Goal: Task Accomplishment & Management: Manage account settings

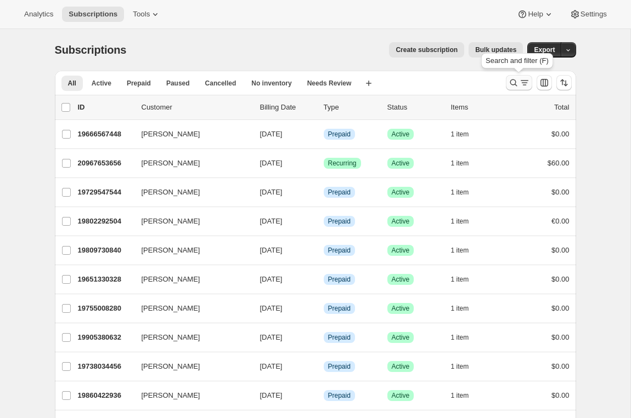
click at [508, 88] on icon "Search and filter results" at bounding box center [513, 82] width 11 height 11
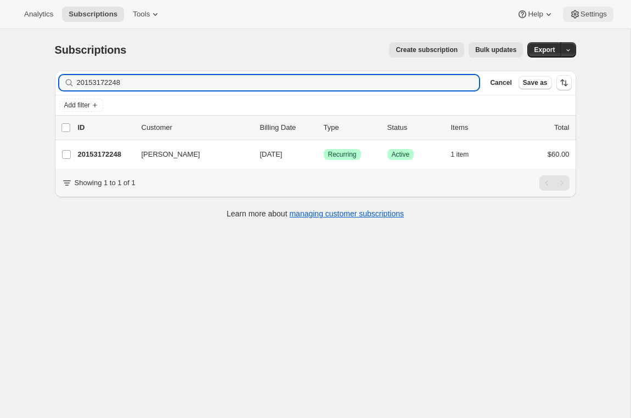
type input "20153172248"
click at [586, 12] on span "Settings" at bounding box center [593, 14] width 26 height 9
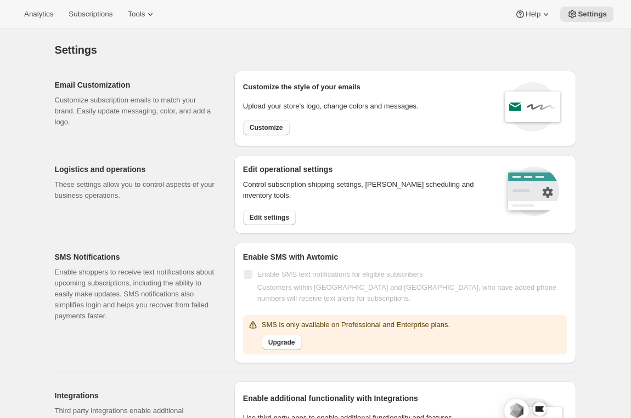
click at [251, 128] on span "Customize" at bounding box center [266, 127] width 33 height 9
select select "subscriptionMessage"
select select "5"
select select "15"
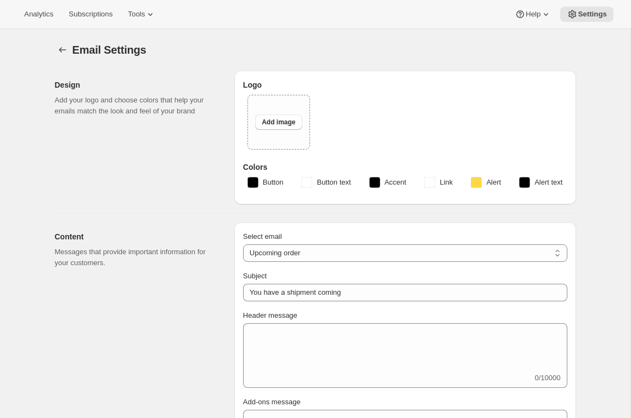
type input "The Fretboard Journal"
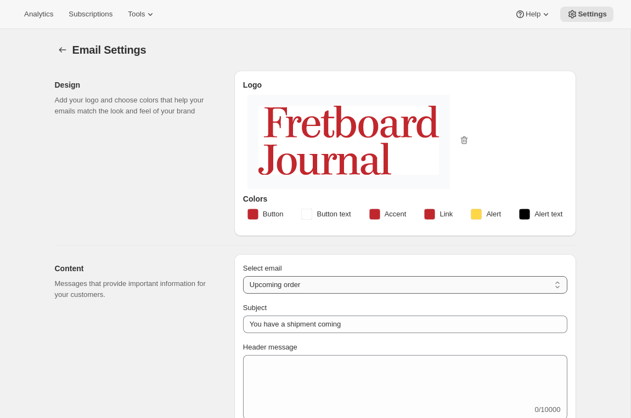
click at [379, 280] on select "New subscription Upcoming order Failed payment Delayed subscription (inventory …" at bounding box center [405, 285] width 324 height 18
select select "failedPaymentMessage"
click at [243, 276] on select "New subscription Upcoming order Failed payment Delayed subscription (inventory …" at bounding box center [405, 285] width 324 height 18
type input "Issue with Payment"
click at [73, 14] on span "Subscriptions" at bounding box center [91, 14] width 44 height 9
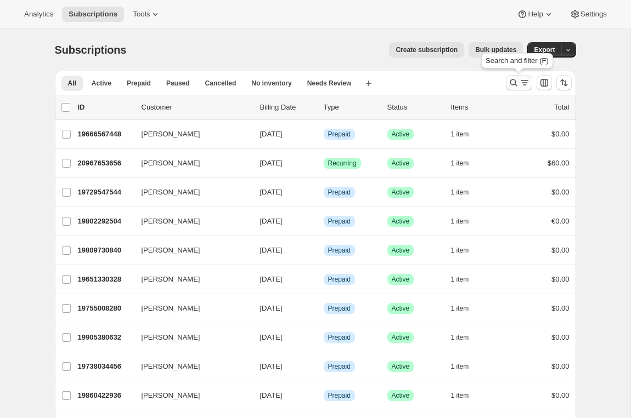
click at [521, 81] on icon "Search and filter results" at bounding box center [524, 82] width 11 height 11
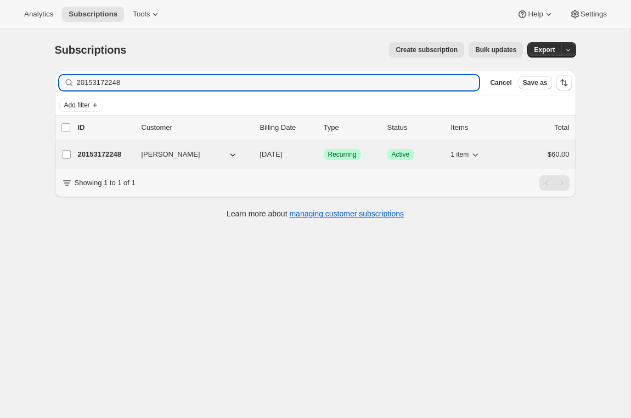
type input "20153172248"
click at [112, 156] on p "20153172248" at bounding box center [105, 154] width 55 height 11
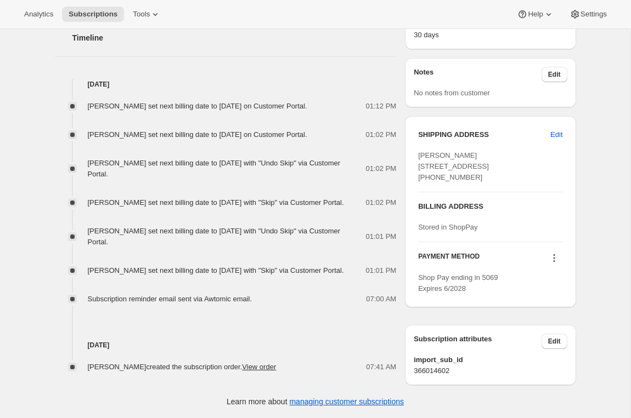
scroll to position [405, 0]
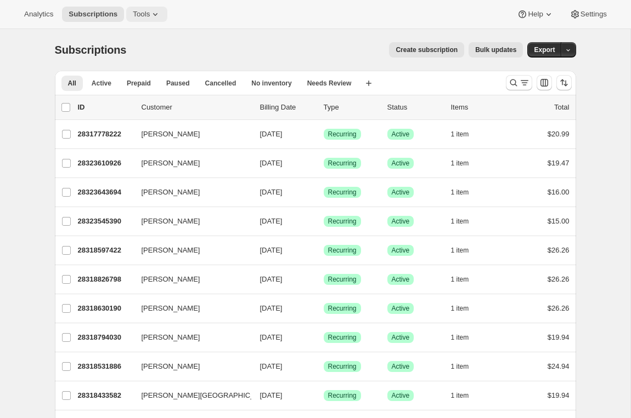
click at [150, 18] on span "Tools" at bounding box center [141, 14] width 17 height 9
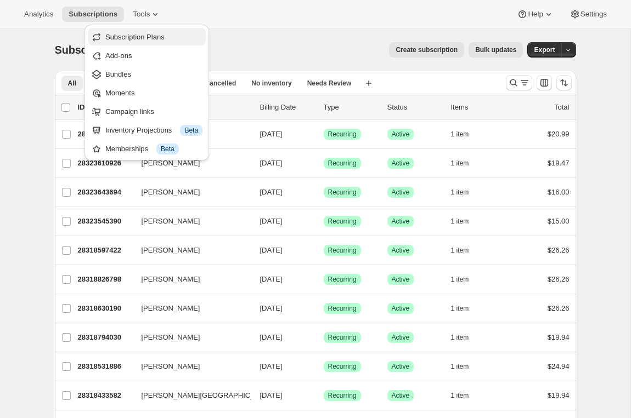
click at [150, 29] on button "Subscription Plans" at bounding box center [147, 37] width 118 height 18
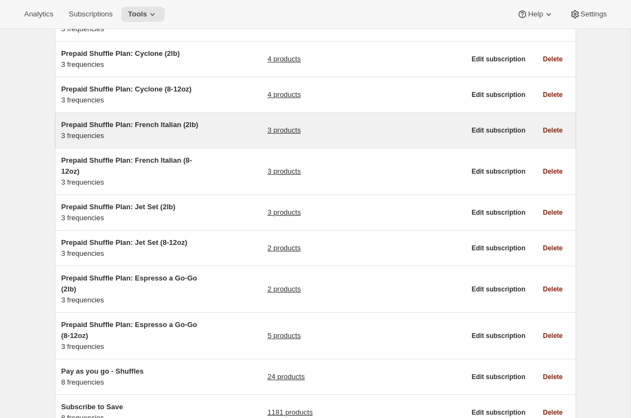
scroll to position [229, 0]
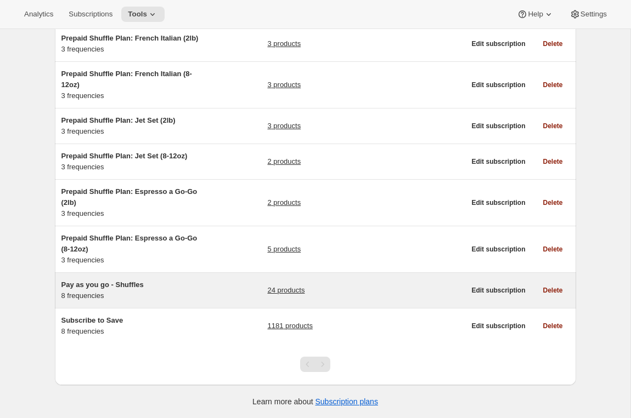
click at [119, 297] on div "Pay as you go - Shuffles 8 frequencies" at bounding box center [129, 291] width 137 height 22
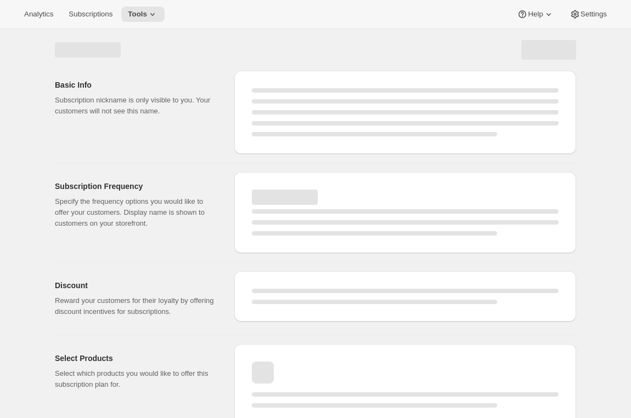
select select "WEEK"
select select "MONTH"
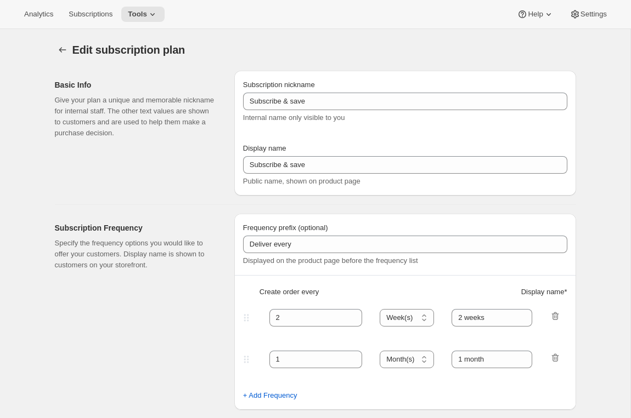
type input "Pay as you go - Shuffles"
type input "Subscribe"
type input "1"
type input "1 week"
type input "2"
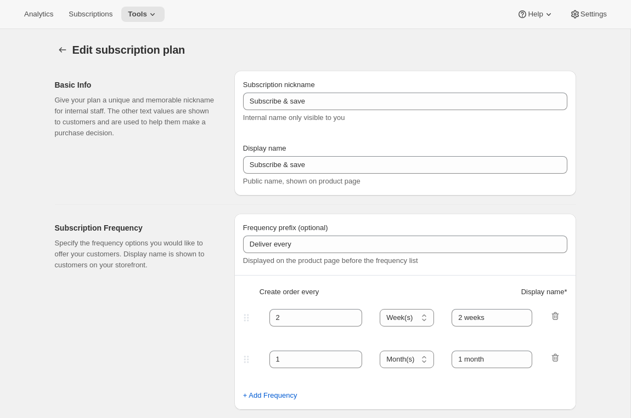
select select "WEEK"
type input "2 weeks"
type input "1.0"
select select "FIXED_AMOUNT"
select select "WEEK"
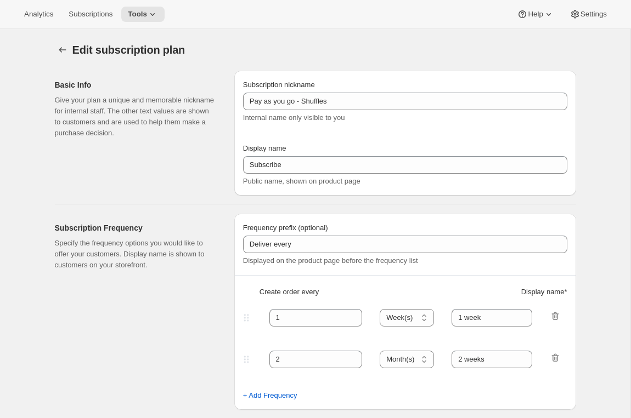
select select "WEEK"
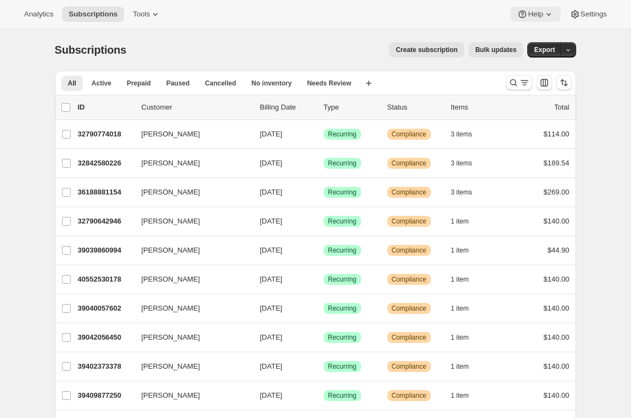
click at [544, 10] on icon at bounding box center [548, 14] width 11 height 11
click at [592, 20] on button "Settings" at bounding box center [588, 14] width 50 height 15
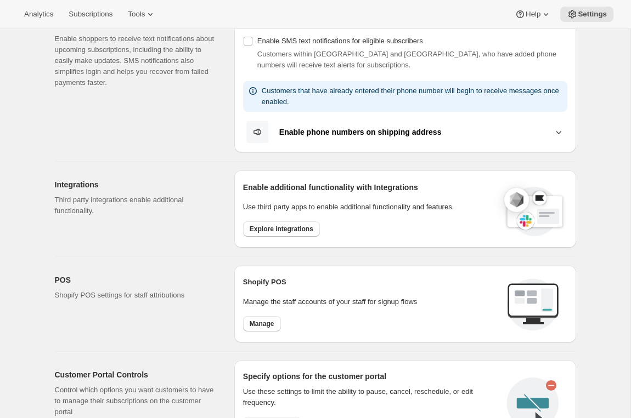
scroll to position [206, 0]
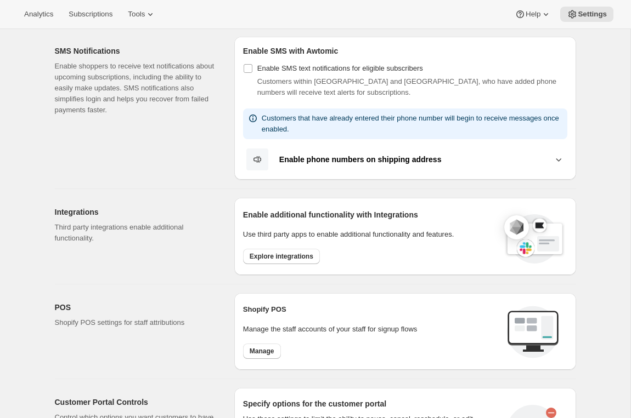
click at [265, 266] on div "Enable additional functionality with Integrations Use third party apps to enabl…" at bounding box center [405, 236] width 342 height 77
click at [265, 260] on button "Explore integrations" at bounding box center [281, 256] width 77 height 15
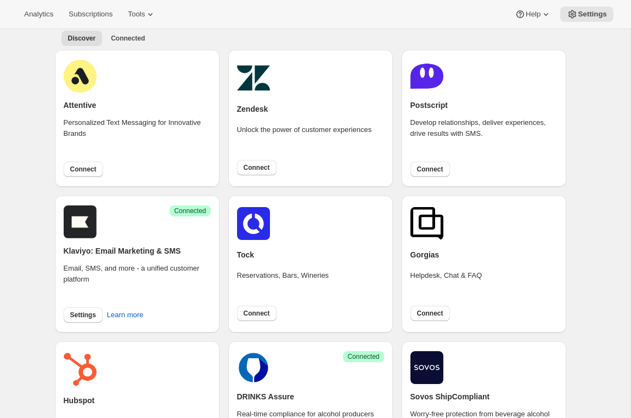
scroll to position [157, 0]
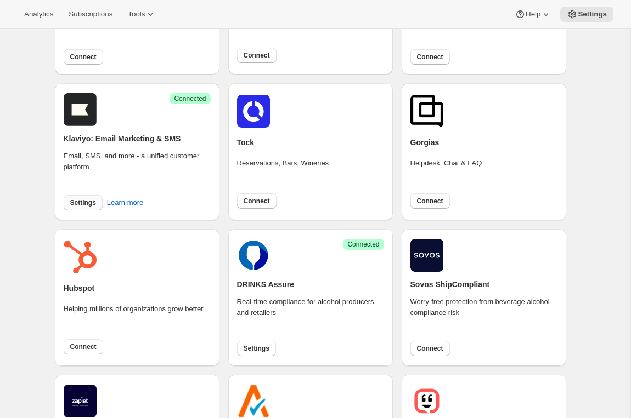
click at [84, 197] on button "Settings" at bounding box center [83, 202] width 39 height 15
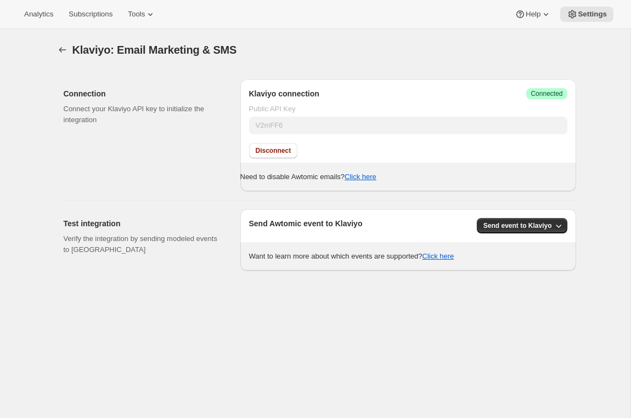
click at [544, 217] on div "Send Awtomic event to Klaviyo Send event to Klaviyo Want to learn more about wh…" at bounding box center [408, 240] width 336 height 61
click at [541, 225] on span "Send event to Klaviyo" at bounding box center [517, 226] width 69 height 9
click at [507, 268] on span "All Awtomic events" at bounding box center [514, 267] width 59 height 8
click at [575, 15] on icon at bounding box center [572, 14] width 8 height 8
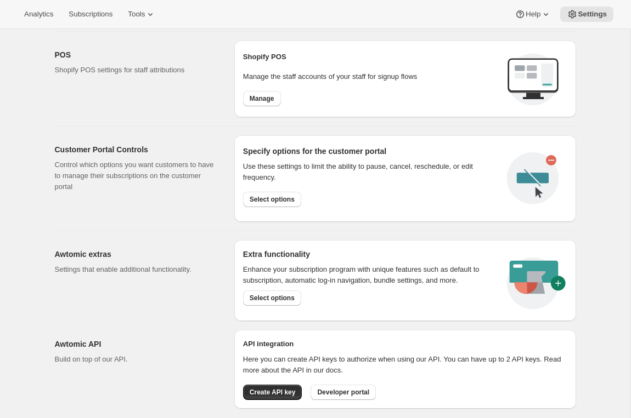
scroll to position [481, 0]
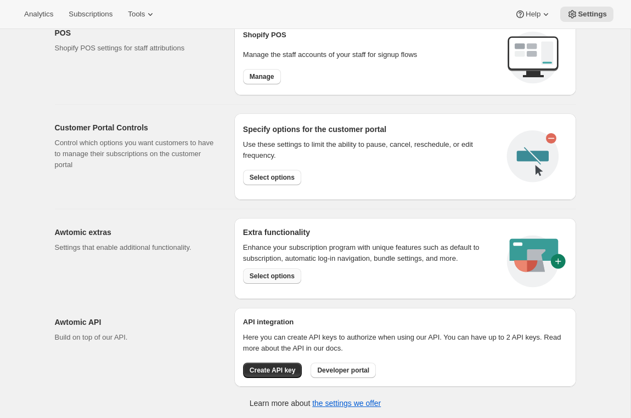
click at [270, 270] on button "Select options" at bounding box center [272, 276] width 58 height 15
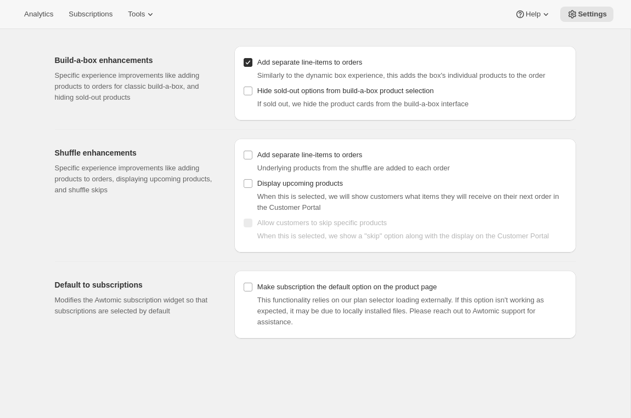
scroll to position [29, 0]
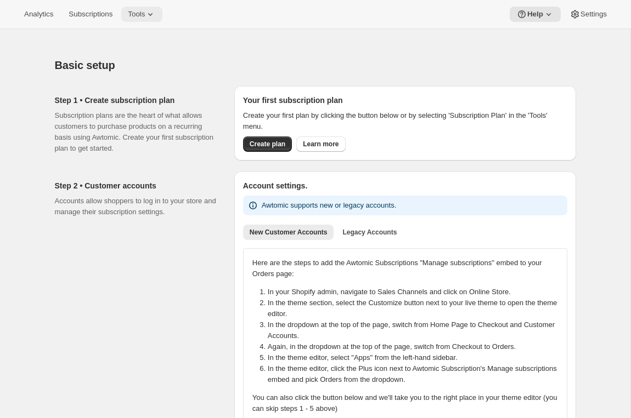
click at [145, 12] on span "Tools" at bounding box center [136, 14] width 17 height 9
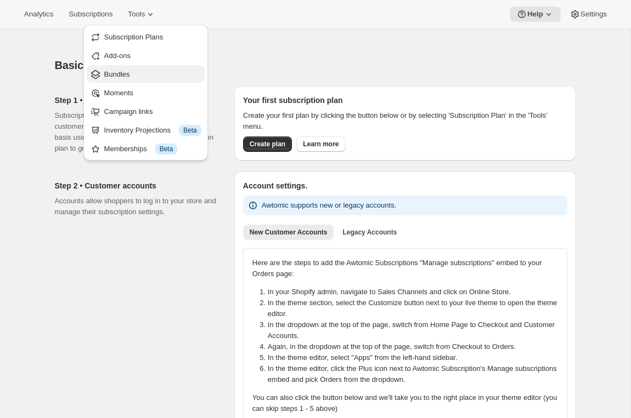
click at [130, 76] on span "Bundles" at bounding box center [117, 74] width 26 height 8
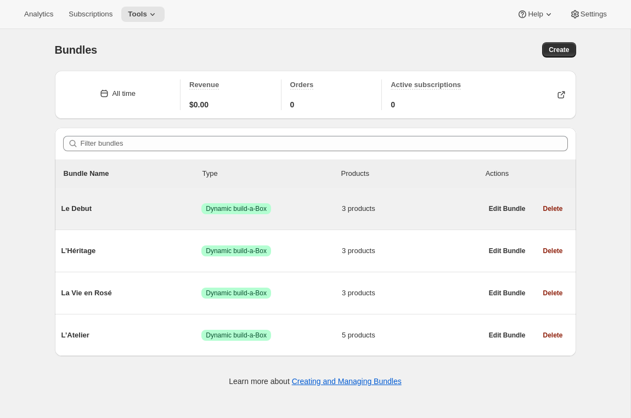
click at [180, 218] on div "Le Debut Success Dynamic build-a-Box 3 products" at bounding box center [271, 209] width 421 height 29
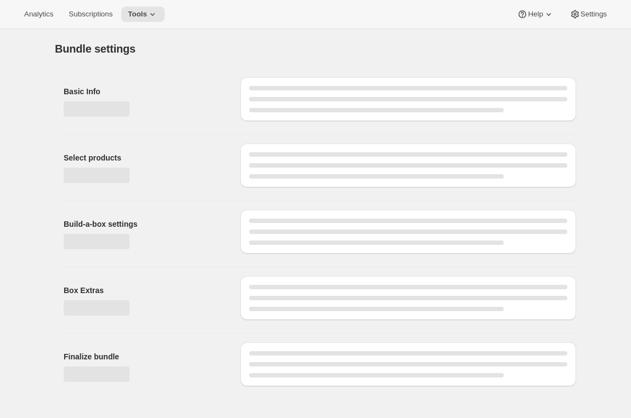
type input "Le Debut"
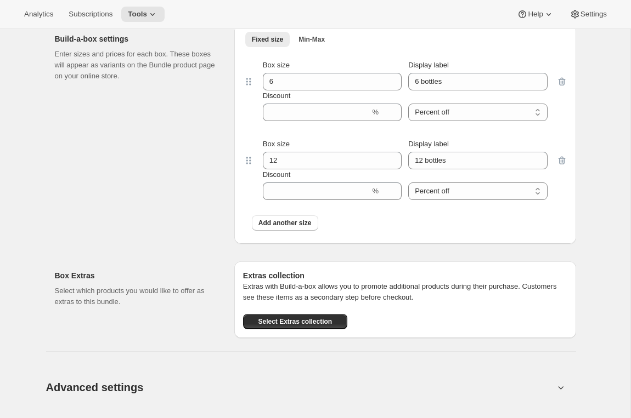
scroll to position [586, 0]
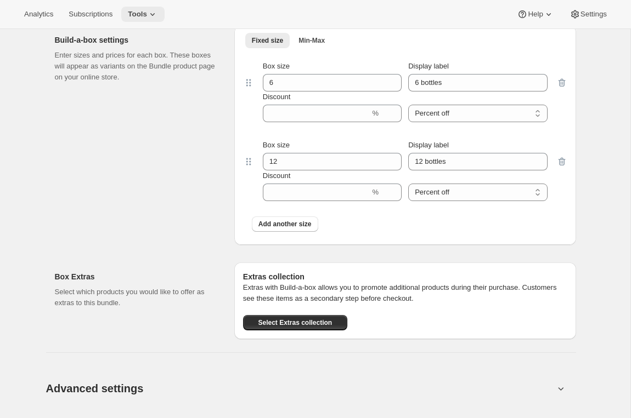
click at [152, 9] on icon at bounding box center [152, 14] width 11 height 11
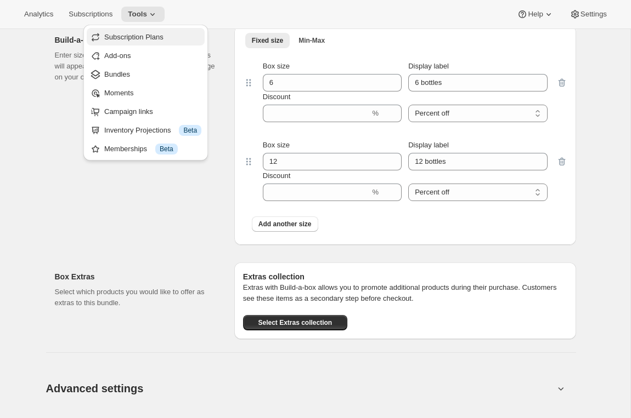
click at [151, 35] on span "Subscription Plans" at bounding box center [133, 37] width 59 height 8
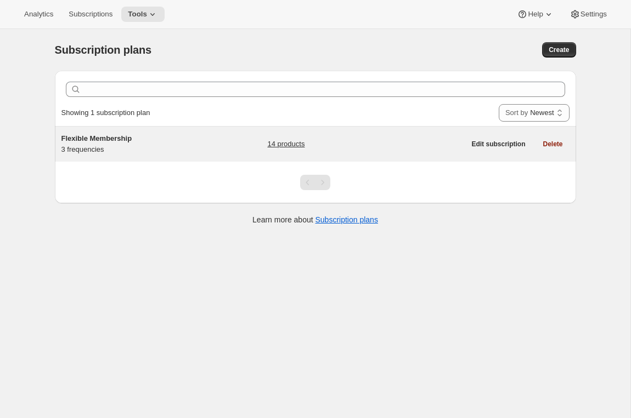
click at [216, 146] on div "Flexible Membership 3 frequencies 14 products" at bounding box center [263, 144] width 404 height 22
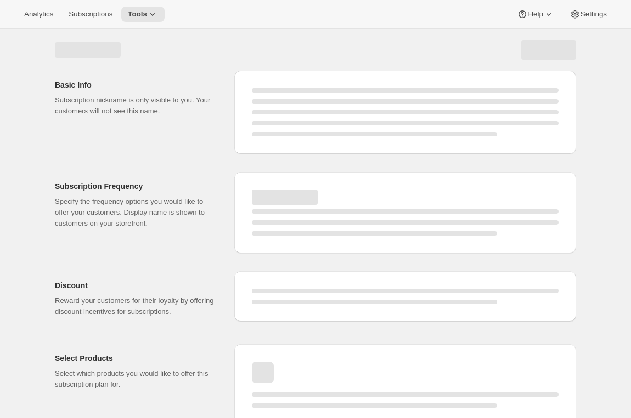
select select "WEEK"
select select "MONTH"
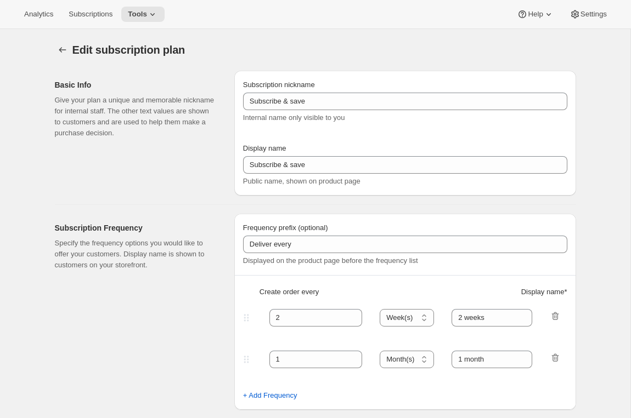
type input "Flexible Membership"
type input "Delivered"
type input "3"
select select "MONTH"
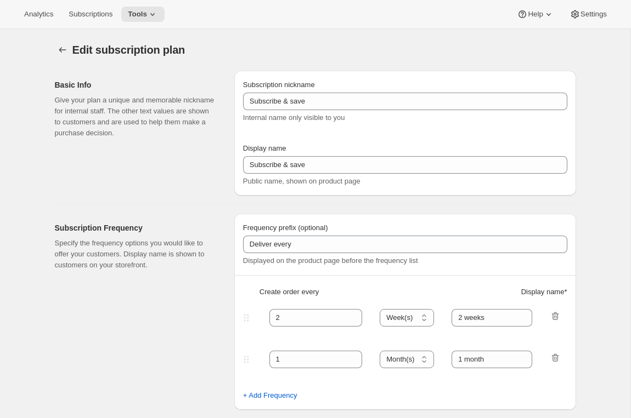
type input "Quarterly"
type input "6"
type input "Every 6 months"
select select "MONTH"
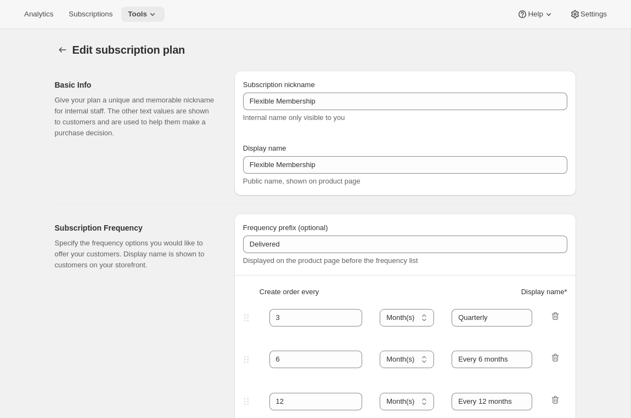
click at [157, 12] on icon at bounding box center [152, 14] width 11 height 11
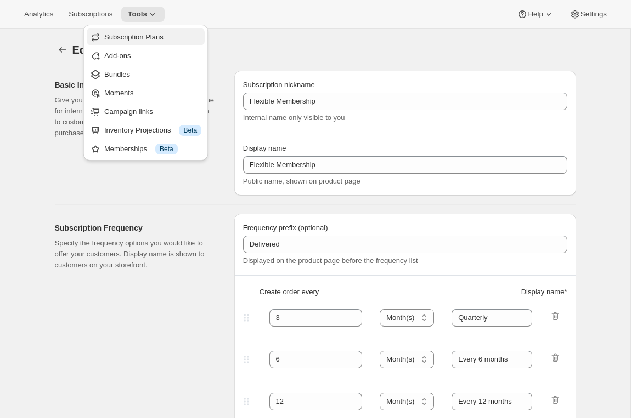
click at [150, 34] on span "Subscription Plans" at bounding box center [133, 37] width 59 height 8
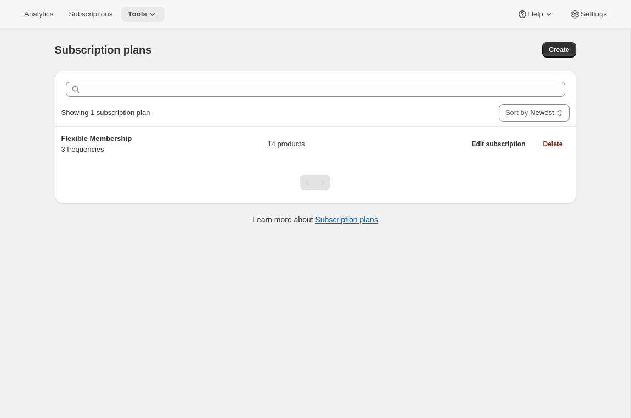
click at [153, 16] on icon at bounding box center [152, 14] width 11 height 11
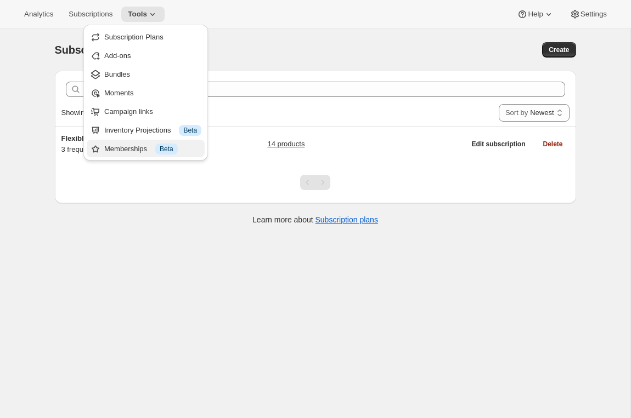
click at [129, 147] on div "Memberships Info Beta" at bounding box center [152, 149] width 97 height 11
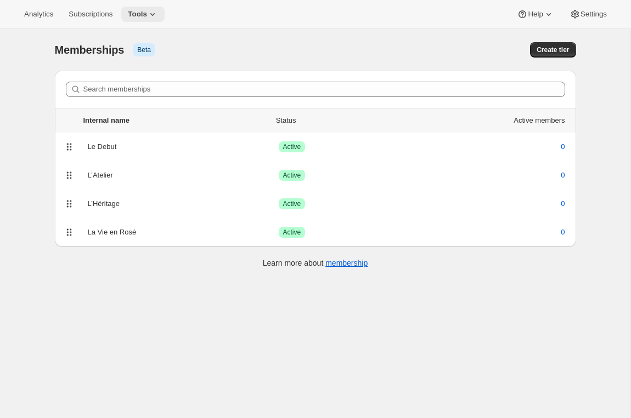
click at [152, 14] on icon at bounding box center [152, 14] width 11 height 11
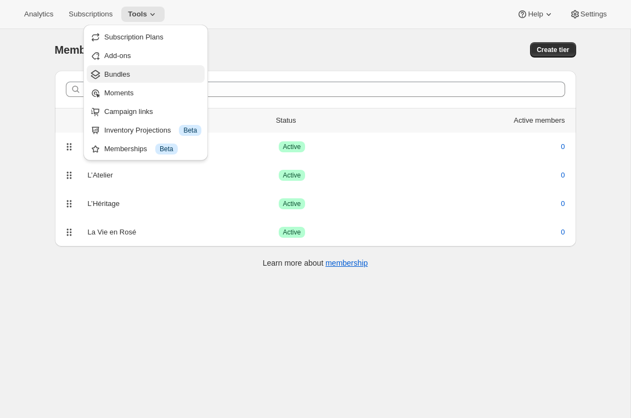
click at [117, 67] on button "Bundles" at bounding box center [146, 74] width 118 height 18
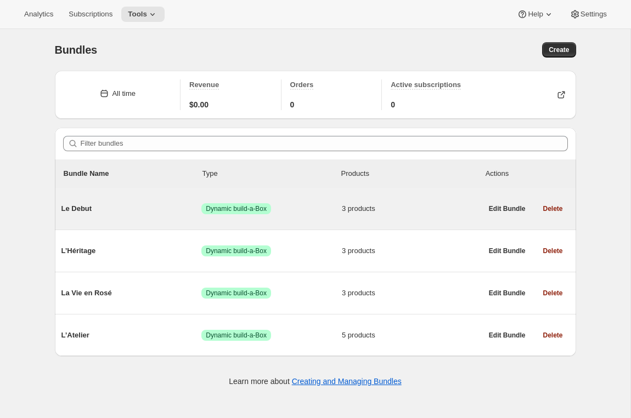
click at [171, 210] on span "Le Debut" at bounding box center [131, 208] width 140 height 11
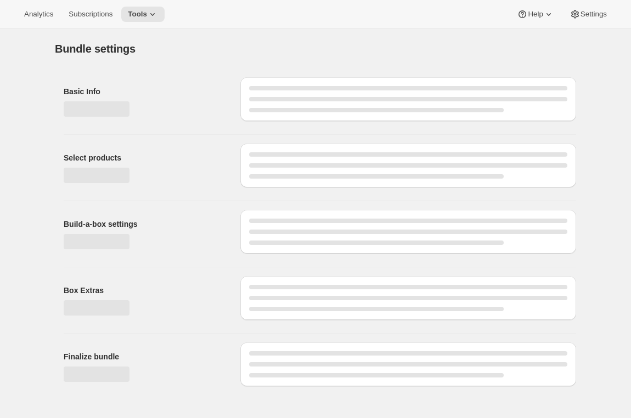
type input "Le Debut"
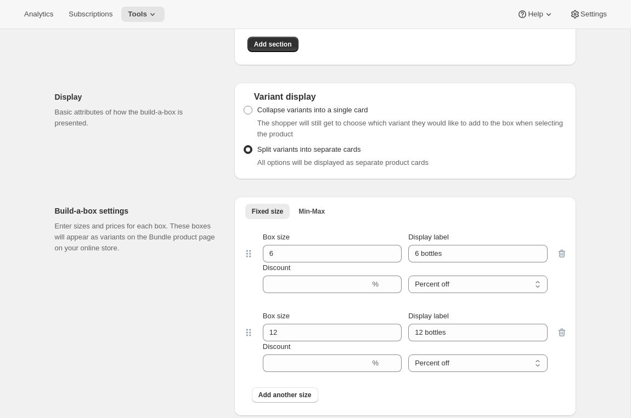
scroll to position [417, 0]
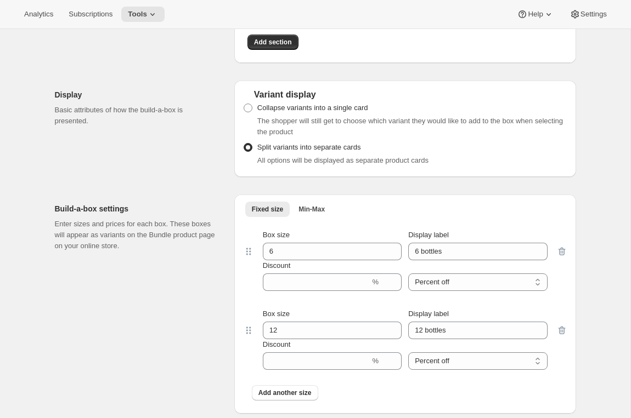
click at [161, 132] on div "Display Basic attributes of how the build-a-box is presented." at bounding box center [140, 129] width 171 height 97
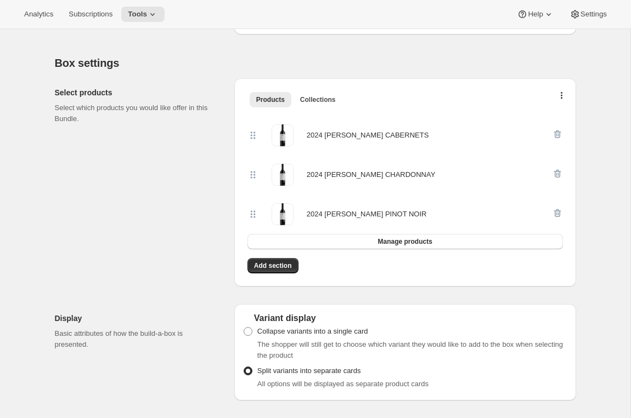
scroll to position [0, 0]
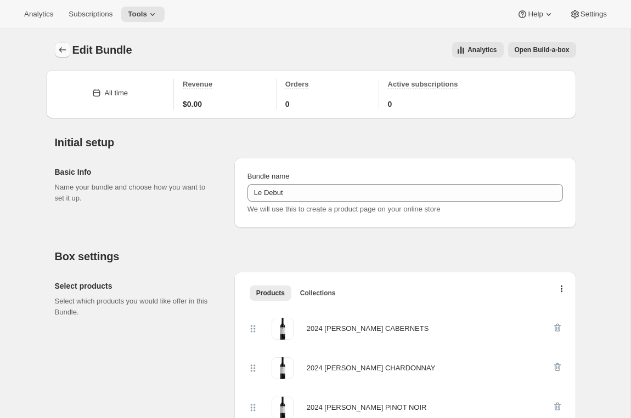
click at [56, 47] on button "Bundles" at bounding box center [62, 49] width 15 height 15
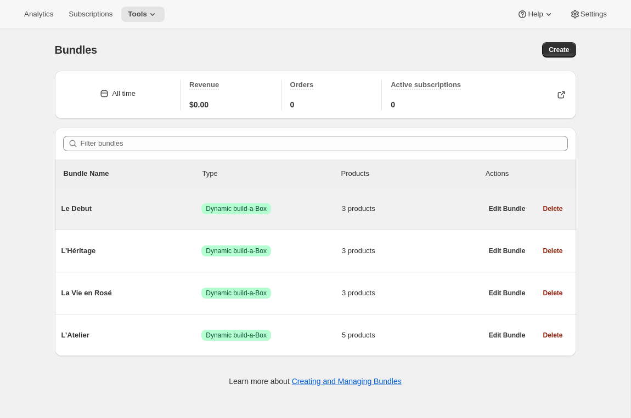
click at [131, 212] on span "Le Debut" at bounding box center [131, 208] width 140 height 11
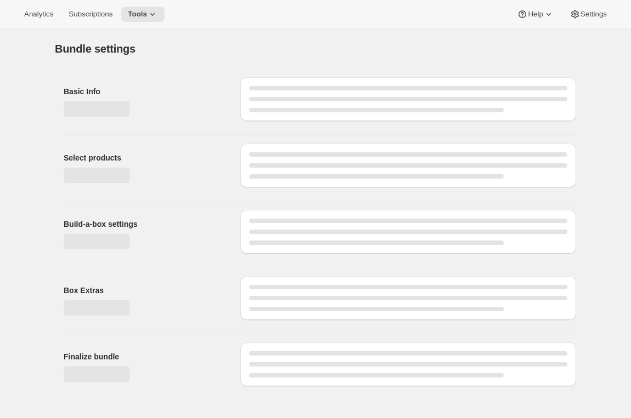
type input "Le Debut"
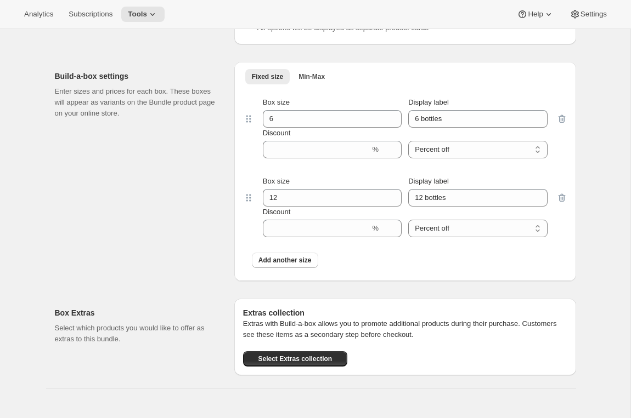
scroll to position [521, 0]
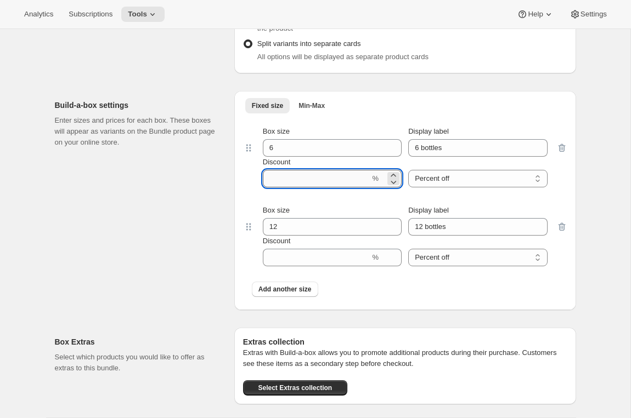
click at [338, 173] on input "Discount" at bounding box center [316, 179] width 107 height 18
click at [212, 203] on div "Build-a-box settings Enter sizes and prices for each box. These boxes will appe…" at bounding box center [140, 200] width 171 height 219
click at [276, 177] on input "Discount" at bounding box center [316, 179] width 107 height 18
type input "15"
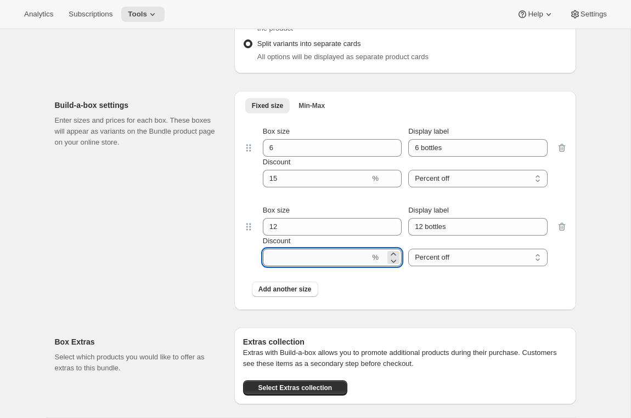
click at [280, 259] on input "Discount" at bounding box center [316, 258] width 107 height 18
click at [191, 281] on div "Build-a-box settings Enter sizes and prices for each box. These boxes will appe…" at bounding box center [140, 200] width 171 height 219
click at [318, 258] on input "Discount" at bounding box center [316, 258] width 107 height 18
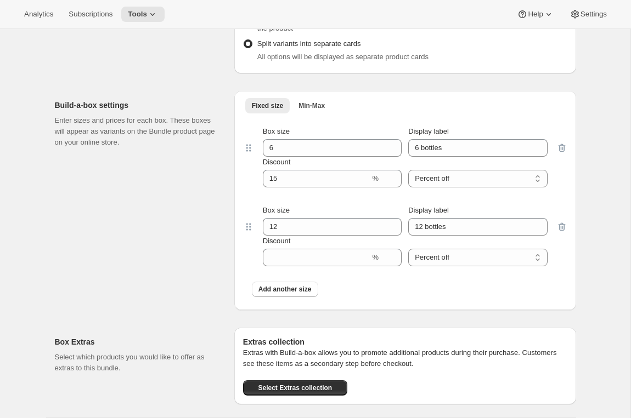
click at [193, 276] on div "Build-a-box settings Enter sizes and prices for each box. These boxes will appe…" at bounding box center [140, 200] width 171 height 219
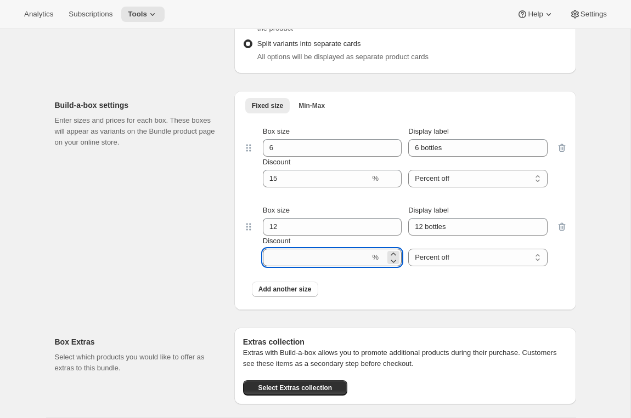
click at [292, 256] on input "Discount" at bounding box center [316, 258] width 107 height 18
type input "15"
click at [228, 239] on div "Build-a-box settings Enter sizes and prices for each box. These boxes will appe…" at bounding box center [315, 196] width 521 height 228
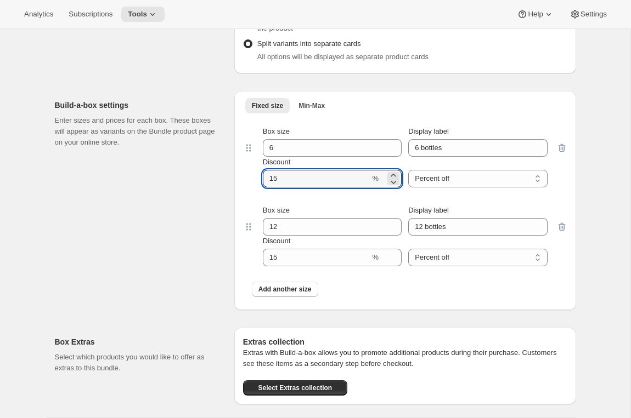
drag, startPoint x: 286, startPoint y: 176, endPoint x: 251, endPoint y: 177, distance: 34.6
click at [251, 177] on div "Box size 6 Display label 6 bottles Discount % Percent off Amount off Percent off" at bounding box center [405, 156] width 324 height 79
click at [140, 213] on div "Build-a-box settings Enter sizes and prices for each box. These boxes will appe…" at bounding box center [140, 200] width 171 height 219
click at [276, 174] on input "Discount" at bounding box center [316, 179] width 107 height 18
drag, startPoint x: 282, startPoint y: 176, endPoint x: 252, endPoint y: 178, distance: 29.7
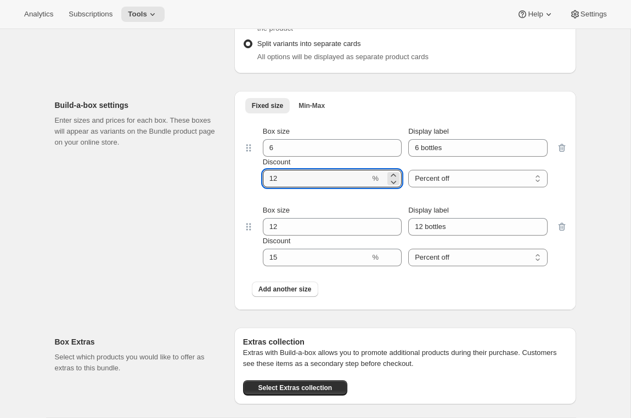
click at [254, 178] on div "Box size 6 Display label 6 bottles Discount % Percent off Amount off Percent off" at bounding box center [405, 156] width 302 height 61
type input "12"
click at [210, 270] on div "Build-a-box settings Enter sizes and prices for each box. These boxes will appe…" at bounding box center [140, 200] width 171 height 219
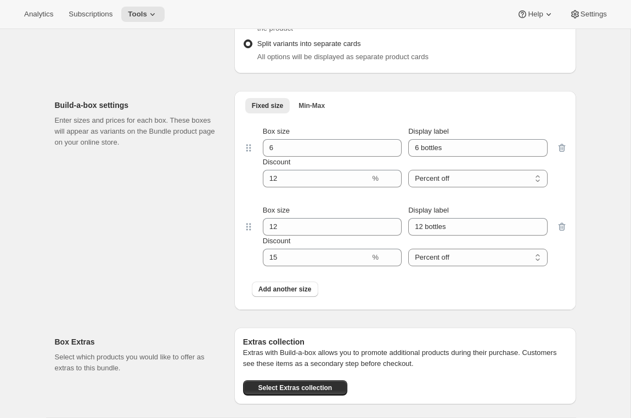
click at [202, 220] on div "Build-a-box settings Enter sizes and prices for each box. These boxes will appe…" at bounding box center [140, 200] width 171 height 219
click at [191, 165] on div "Build-a-box settings Enter sizes and prices for each box. These boxes will appe…" at bounding box center [140, 200] width 171 height 219
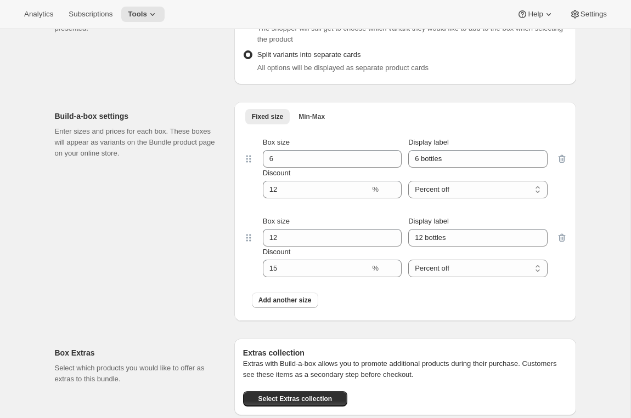
scroll to position [511, 0]
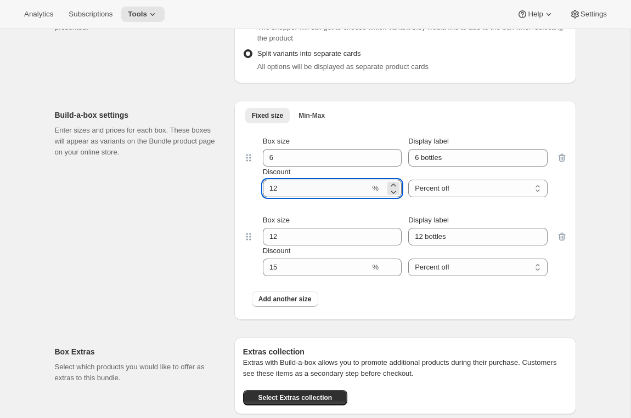
drag, startPoint x: 284, startPoint y: 187, endPoint x: 275, endPoint y: 187, distance: 8.2
click at [275, 187] on input "Discount" at bounding box center [316, 189] width 107 height 18
click at [155, 13] on icon at bounding box center [152, 14] width 11 height 11
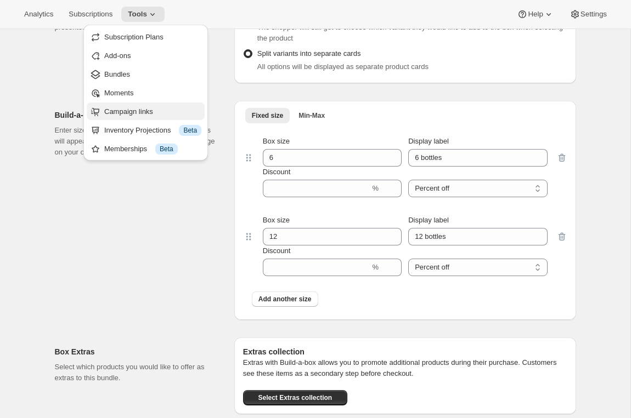
click at [123, 109] on span "Campaign links" at bounding box center [128, 111] width 49 height 8
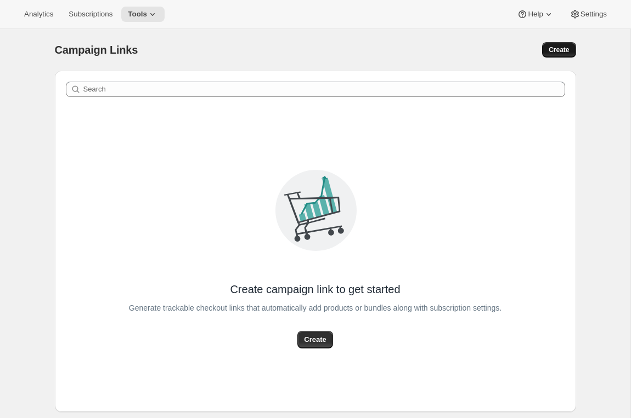
click at [550, 53] on span "Create" at bounding box center [558, 50] width 20 height 9
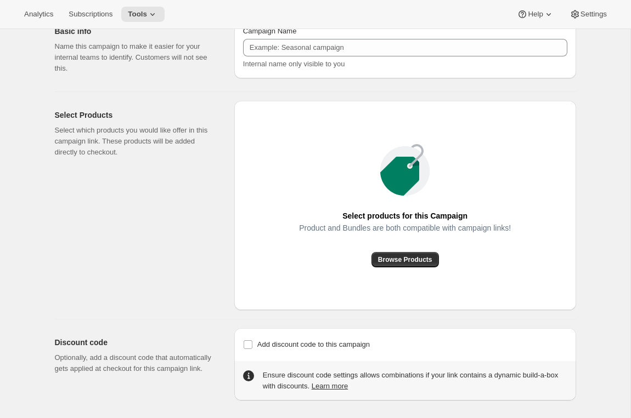
scroll to position [58, 0]
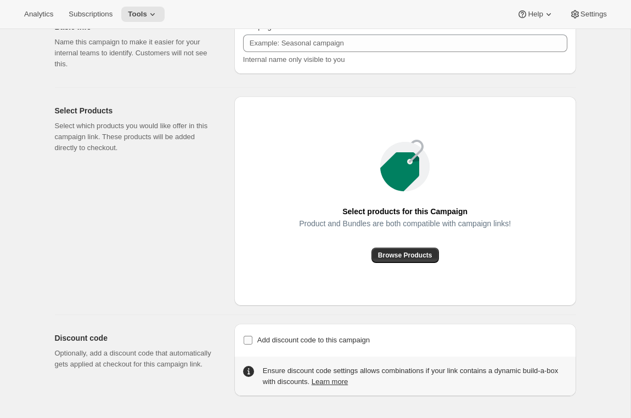
click at [330, 342] on span "Add discount code to this campaign" at bounding box center [313, 340] width 112 height 8
click at [252, 342] on input "Add discount code to this campaign" at bounding box center [248, 340] width 9 height 9
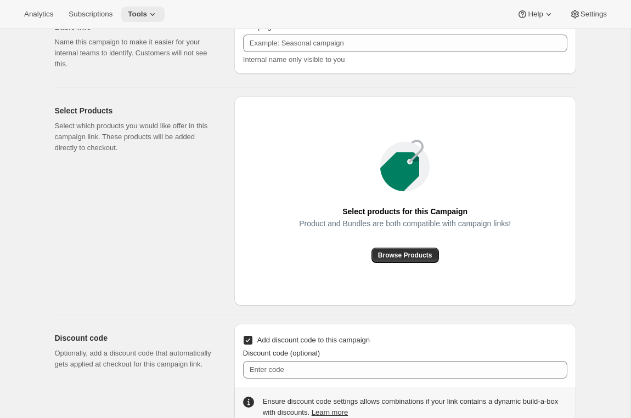
click at [156, 15] on icon at bounding box center [152, 14] width 11 height 11
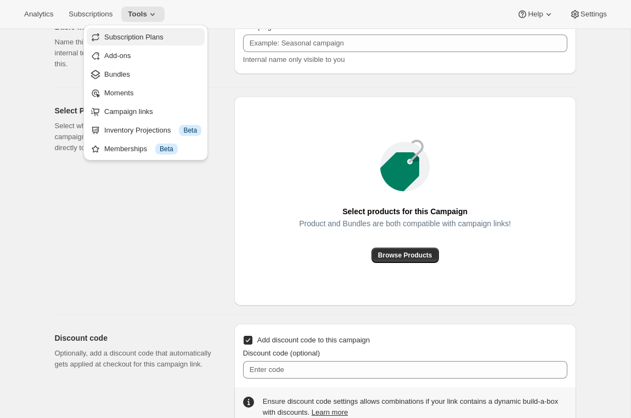
click at [156, 36] on span "Subscription Plans" at bounding box center [133, 37] width 59 height 8
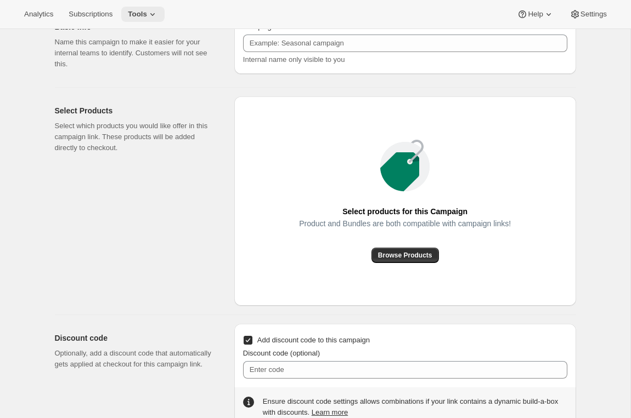
click at [147, 14] on span "Tools" at bounding box center [137, 14] width 19 height 9
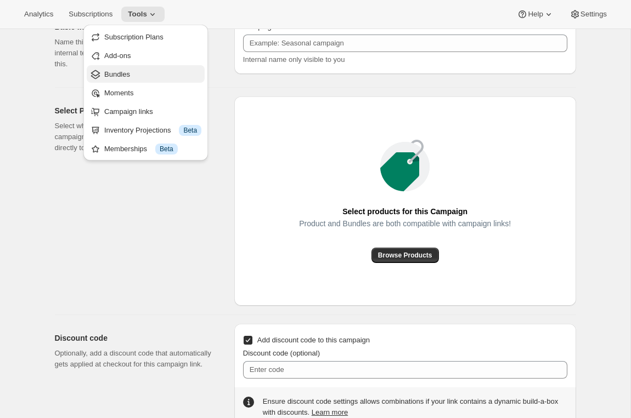
click at [138, 74] on span "Bundles" at bounding box center [152, 74] width 97 height 11
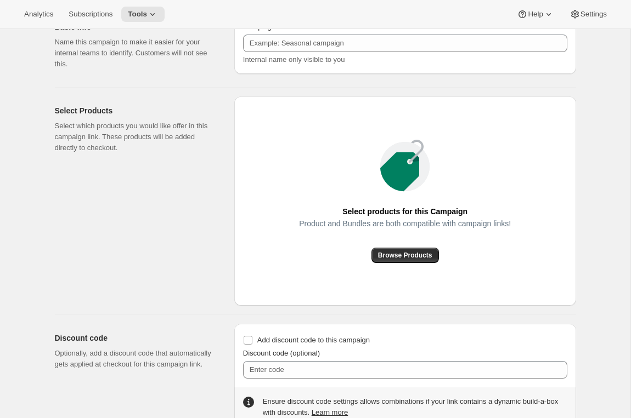
checkbox input "false"
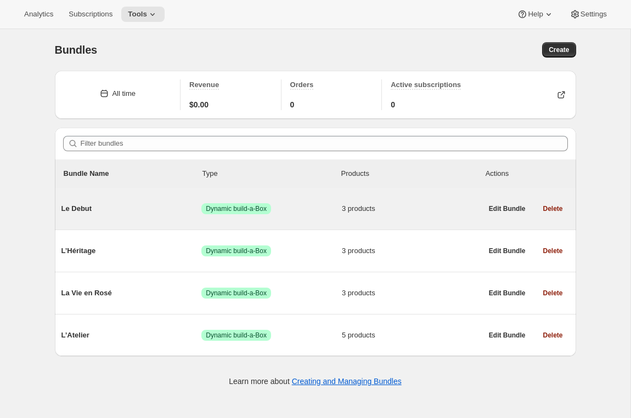
click at [162, 216] on div "Le Debut Success Dynamic build-a-Box 3 products" at bounding box center [271, 209] width 421 height 29
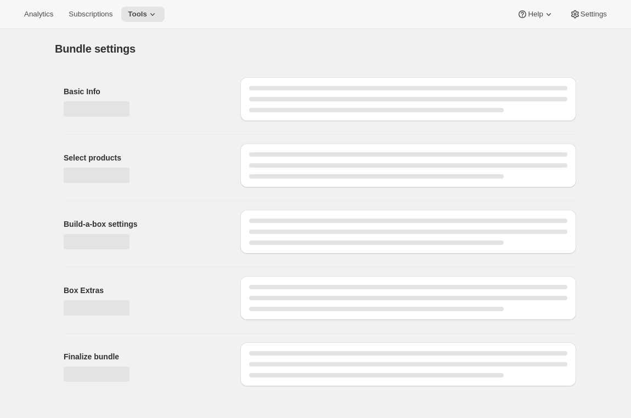
type input "Le Debut"
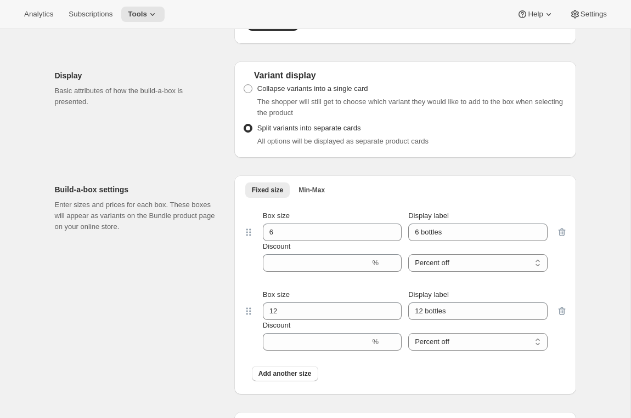
scroll to position [443, 0]
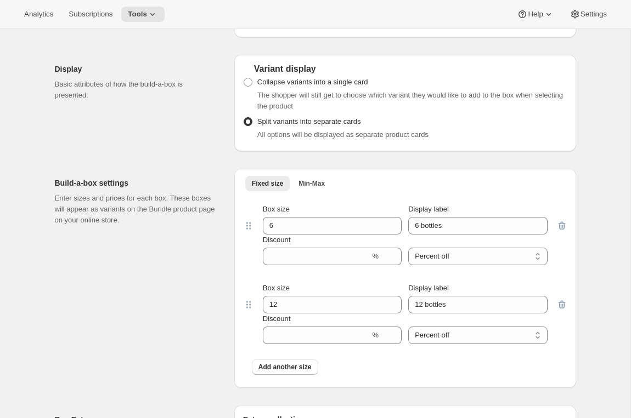
click at [189, 300] on div "Build-a-box settings Enter sizes and prices for each box. These boxes will appe…" at bounding box center [140, 278] width 171 height 219
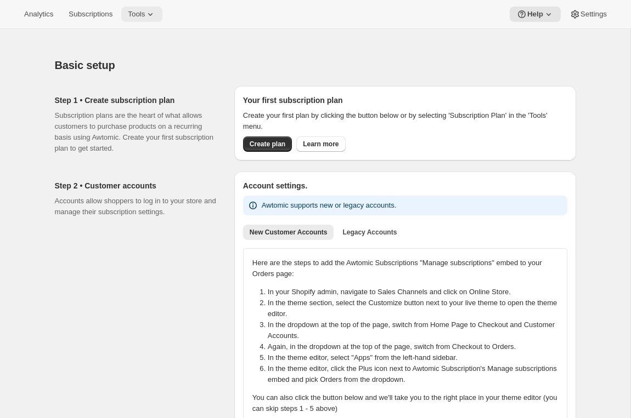
click at [145, 12] on span "Tools" at bounding box center [136, 14] width 17 height 9
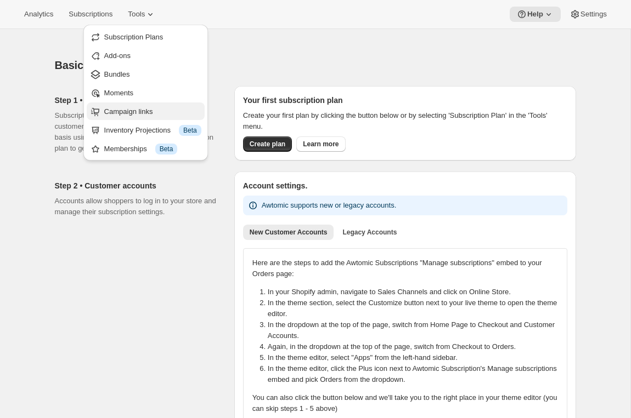
click at [122, 110] on span "Campaign links" at bounding box center [128, 111] width 49 height 8
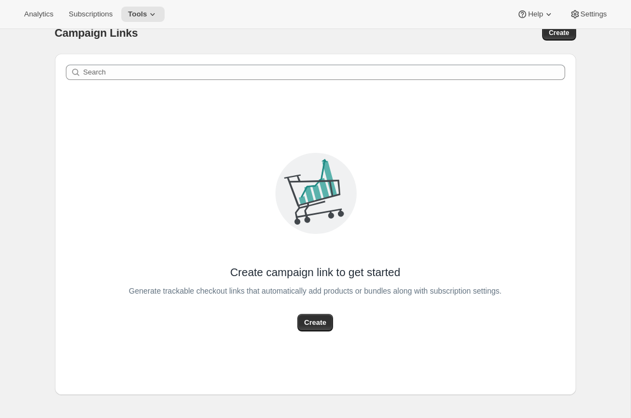
scroll to position [18, 0]
click at [316, 326] on span "Create" at bounding box center [315, 322] width 22 height 11
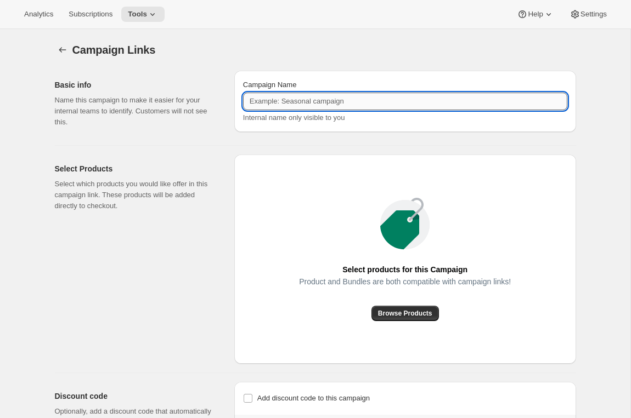
click at [324, 102] on input "Campaign Name" at bounding box center [405, 102] width 324 height 18
type input "Club Signup"
click at [384, 314] on span "Browse Products" at bounding box center [405, 313] width 54 height 9
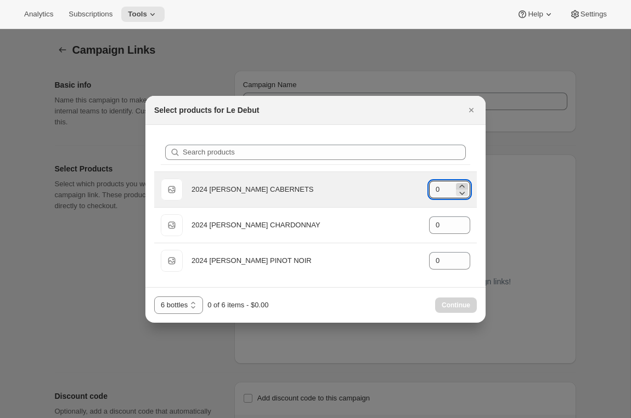
click at [462, 183] on icon ":r12:" at bounding box center [461, 186] width 11 height 11
type input "2"
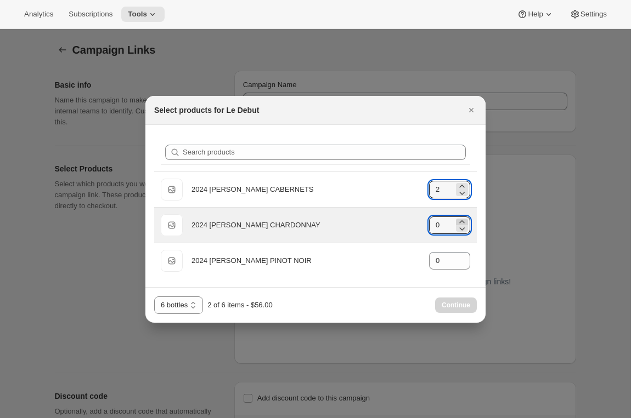
click at [460, 219] on icon ":r12:" at bounding box center [461, 222] width 11 height 11
type input "2"
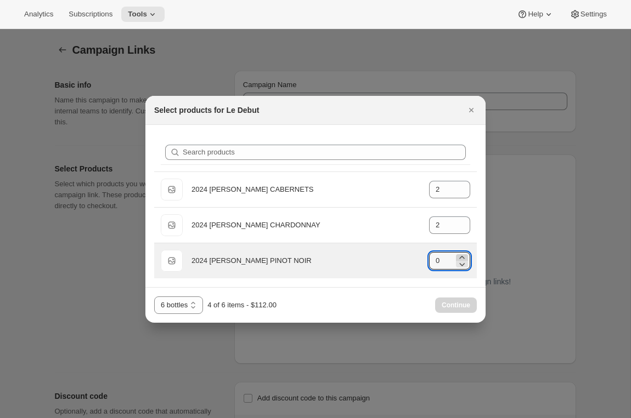
click at [460, 255] on icon ":r12:" at bounding box center [461, 257] width 11 height 11
type input "2"
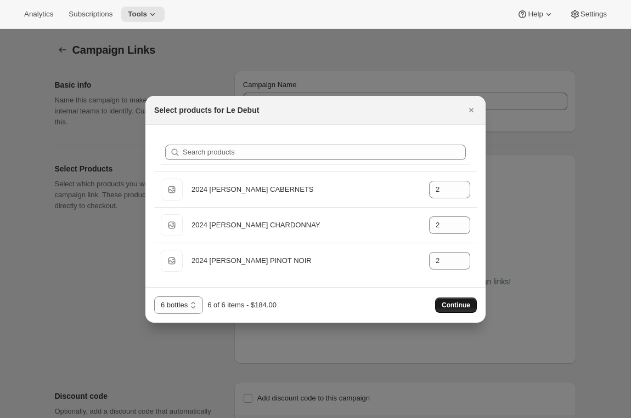
click at [457, 300] on button "Continue" at bounding box center [456, 305] width 42 height 15
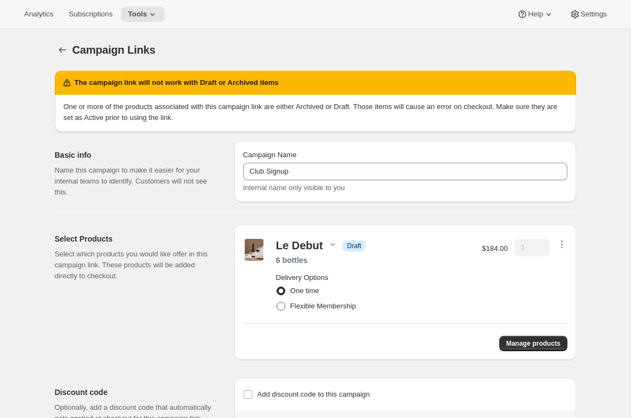
click at [310, 301] on label "Flexible Membership" at bounding box center [316, 306] width 80 height 15
click at [277, 302] on input "Flexible Membership" at bounding box center [276, 302] width 1 height 1
radio input "true"
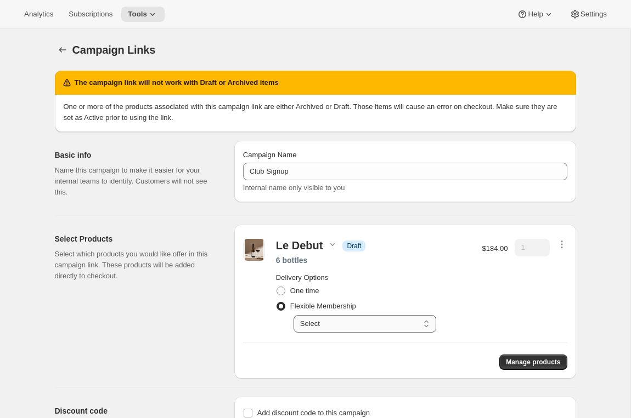
click at [311, 324] on select "Select Delivered quarterly Delivered every 6 months Delivered every 12 months" at bounding box center [364, 324] width 143 height 18
select select "gid://shopify/SellingPlan/2664726641"
click at [293, 315] on select "Select Delivered quarterly Delivered every 6 months Delivered every 12 months" at bounding box center [364, 324] width 143 height 18
click at [223, 371] on div "Select Products Select which products you would like offer in this campaign lin…" at bounding box center [140, 302] width 171 height 154
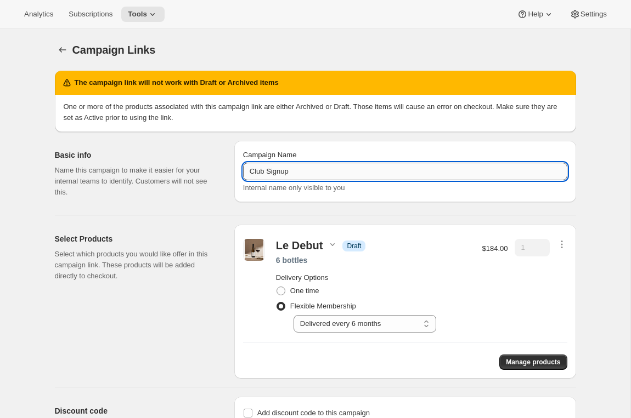
click at [309, 177] on input "Club Signup" at bounding box center [405, 172] width 324 height 18
type input "Club Signup - Le Debut 6 bottle"
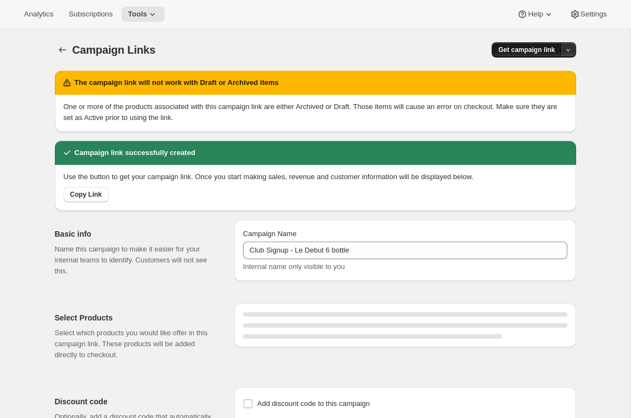
select select "gid://shopify/SellingPlan/2664726641"
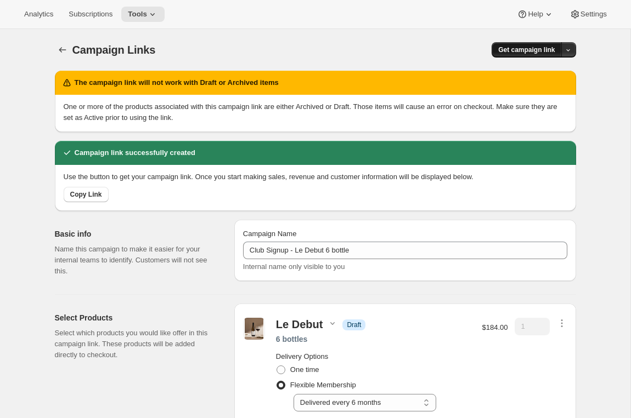
click at [519, 50] on span "Get campaign link" at bounding box center [526, 50] width 56 height 9
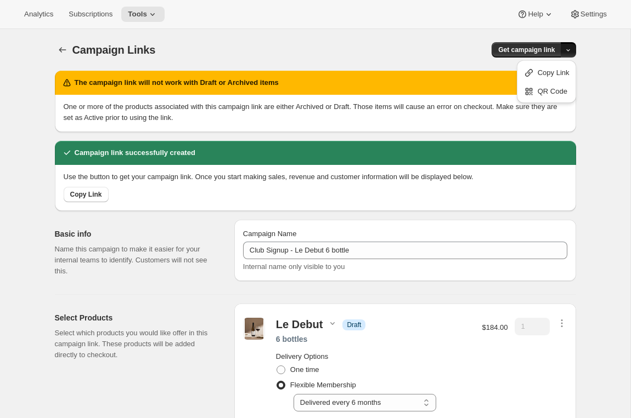
click at [346, 94] on div "The campaign link will not work with Draft or Archived items" at bounding box center [315, 83] width 521 height 24
click at [599, 97] on div "Campaign Links. This page is ready Campaign Links Get campaign link The campaig…" at bounding box center [315, 299] width 630 height 541
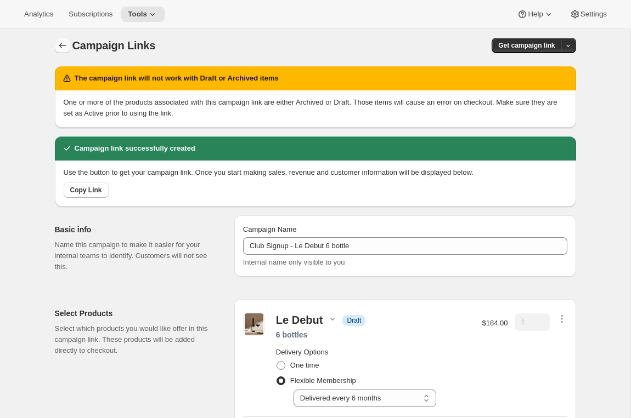
click at [61, 43] on icon "button" at bounding box center [62, 45] width 11 height 11
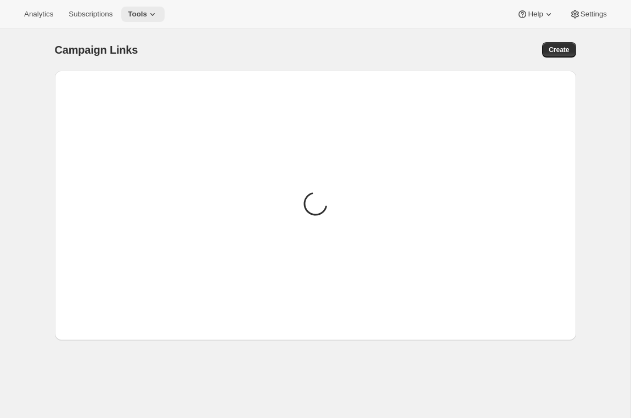
click at [154, 13] on icon at bounding box center [152, 14] width 11 height 11
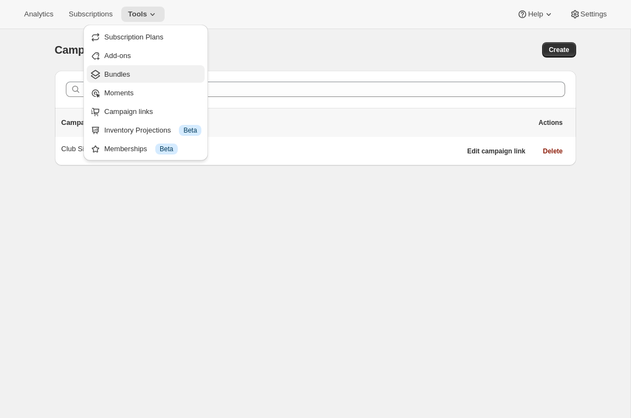
click at [138, 75] on span "Bundles" at bounding box center [152, 74] width 97 height 11
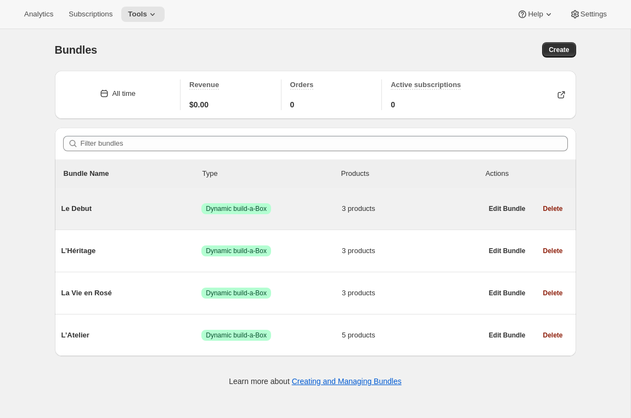
click at [144, 210] on span "Le Debut" at bounding box center [131, 208] width 140 height 11
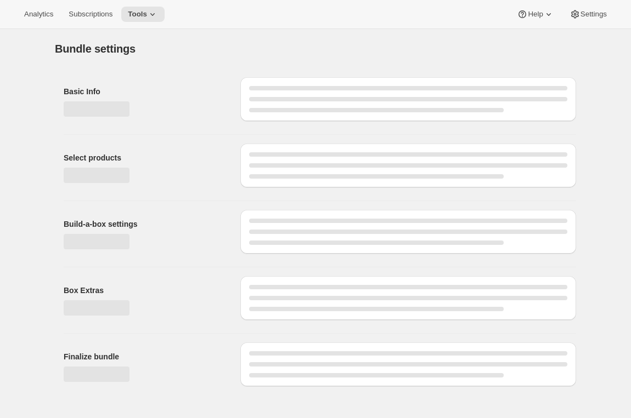
type input "Le Debut"
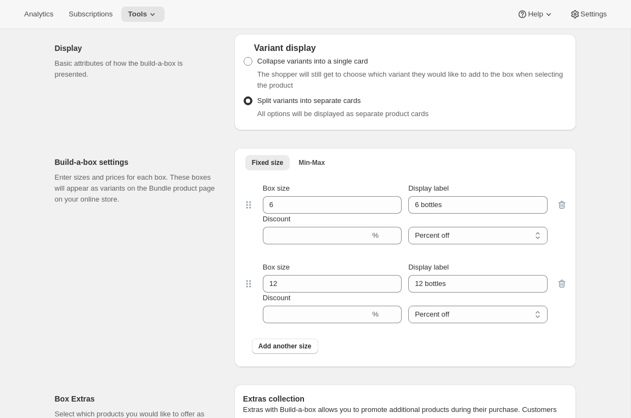
scroll to position [500, 0]
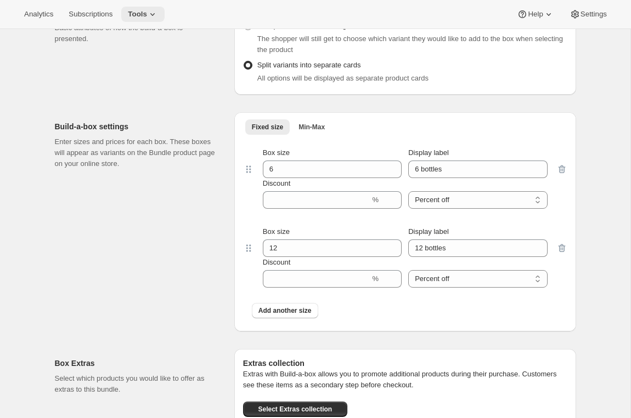
click at [155, 15] on icon at bounding box center [152, 14] width 11 height 11
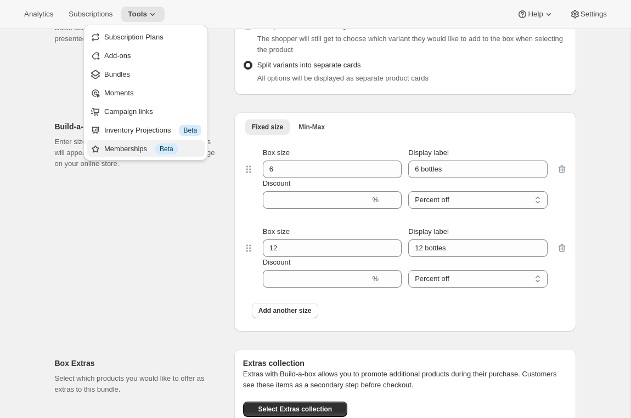
click at [123, 149] on div "Memberships Info Beta" at bounding box center [152, 149] width 97 height 11
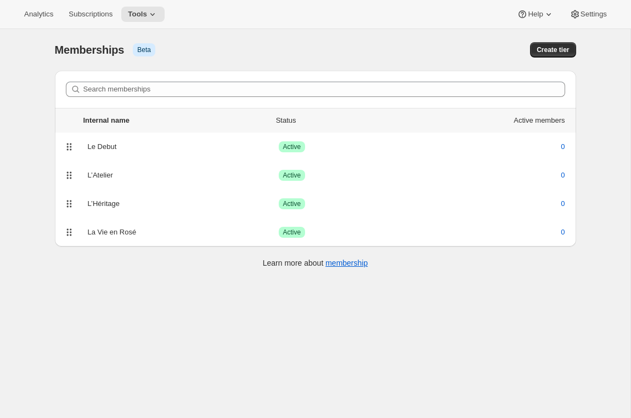
click at [241, 152] on div "Le Debut Success Active 0" at bounding box center [315, 146] width 508 height 15
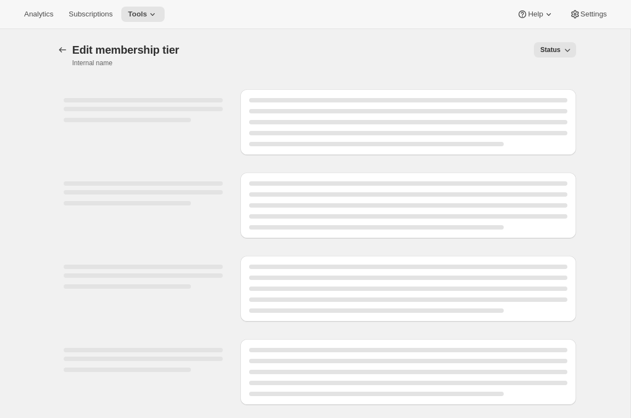
select select "products"
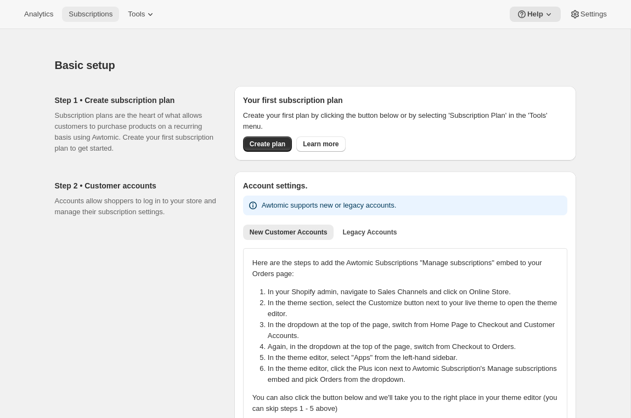
click at [90, 13] on span "Subscriptions" at bounding box center [91, 14] width 44 height 9
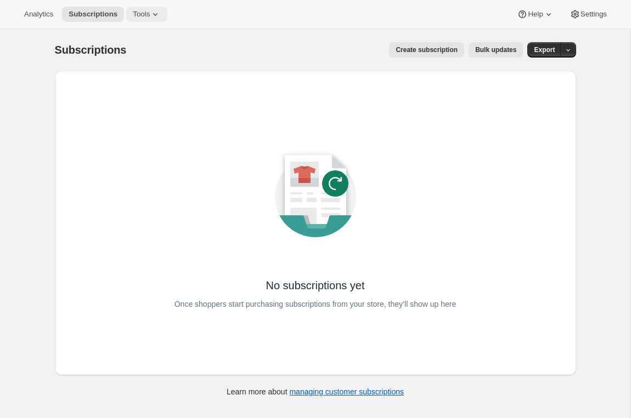
click at [157, 12] on icon at bounding box center [155, 14] width 11 height 11
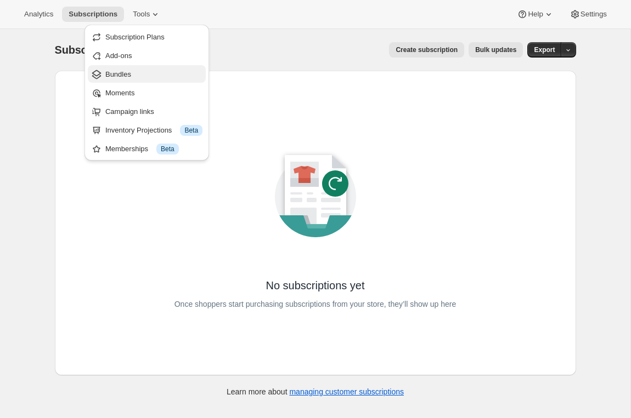
click at [152, 71] on span "Bundles" at bounding box center [153, 74] width 97 height 11
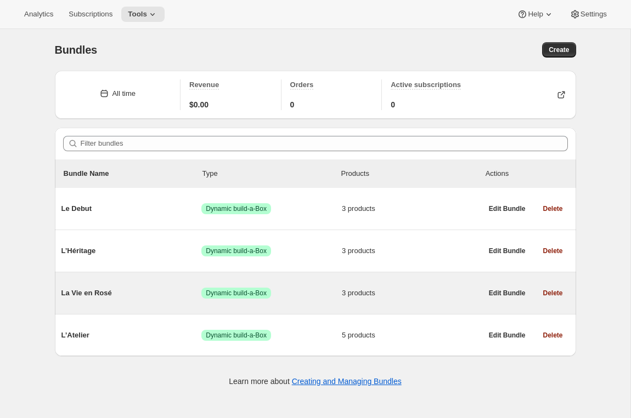
scroll to position [15, 0]
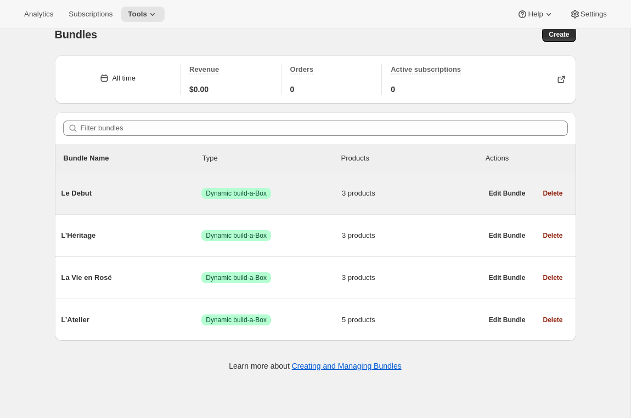
click at [119, 188] on span "Le Debut" at bounding box center [131, 193] width 140 height 11
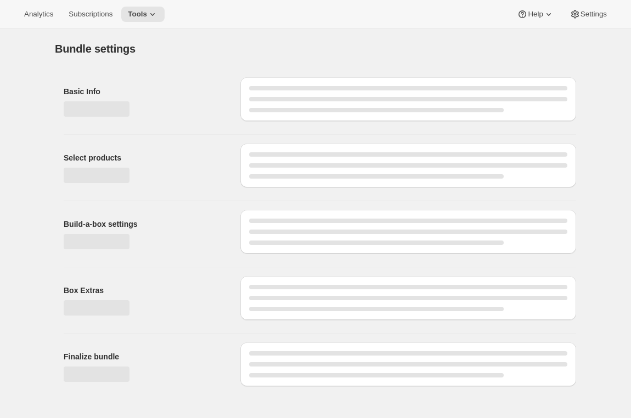
type input "Le Debut"
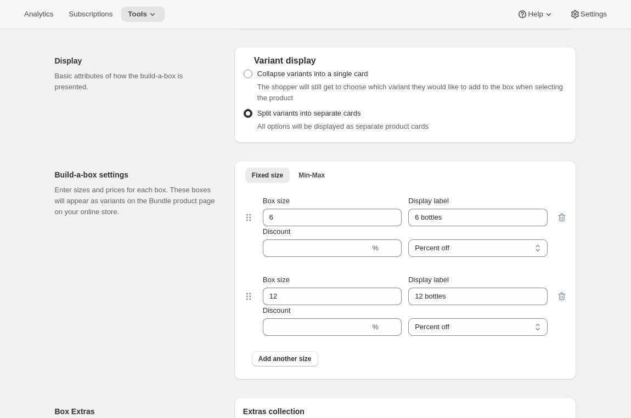
scroll to position [514, 0]
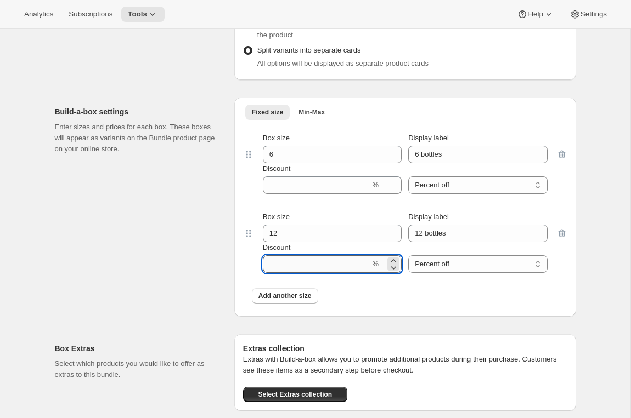
click at [295, 259] on input "Discount" at bounding box center [316, 265] width 107 height 18
type input "15"
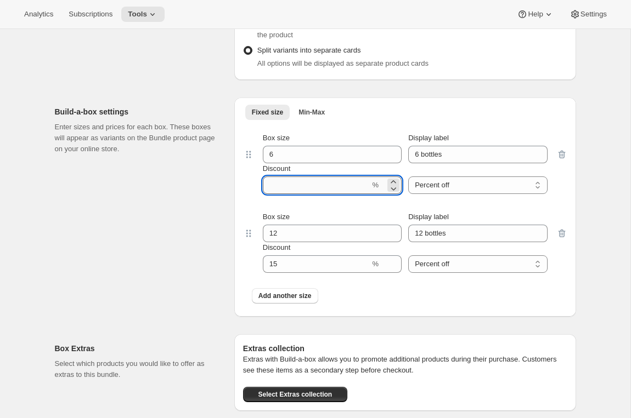
click at [292, 182] on input "Discount" at bounding box center [316, 186] width 107 height 18
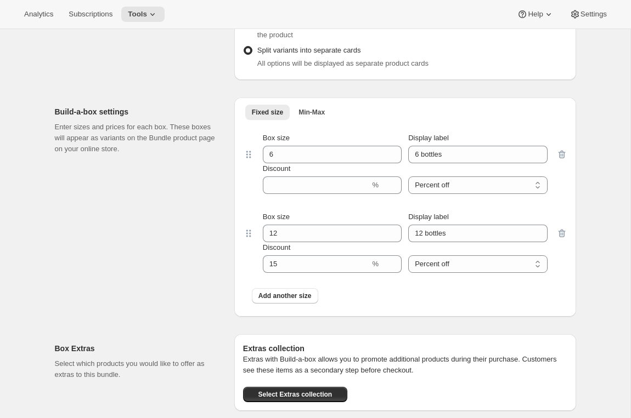
click at [189, 224] on div "Build-a-box settings Enter sizes and prices for each box. These boxes will appe…" at bounding box center [140, 207] width 171 height 219
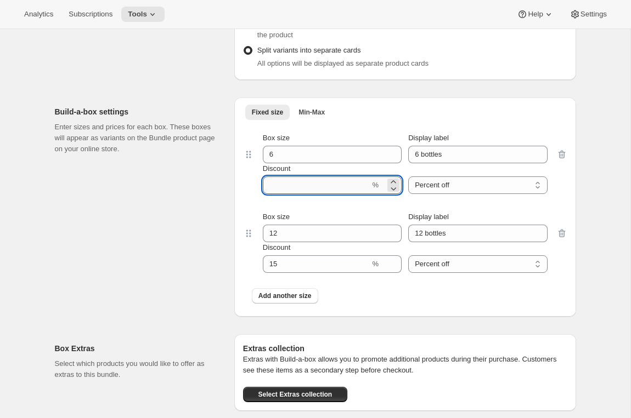
click at [280, 184] on input "Discount" at bounding box center [316, 186] width 107 height 18
type input "12"
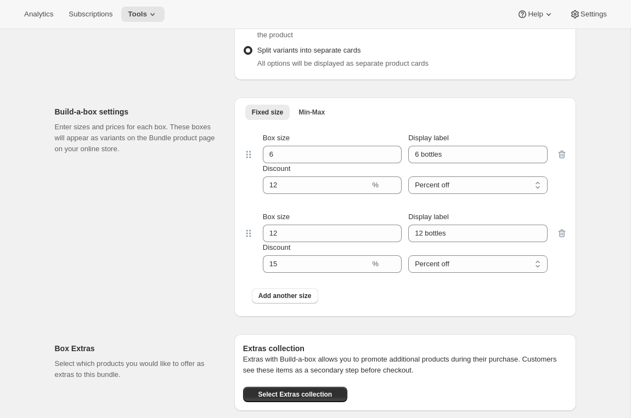
click at [186, 227] on div "Build-a-box settings Enter sizes and prices for each box. These boxes will appe…" at bounding box center [140, 207] width 171 height 219
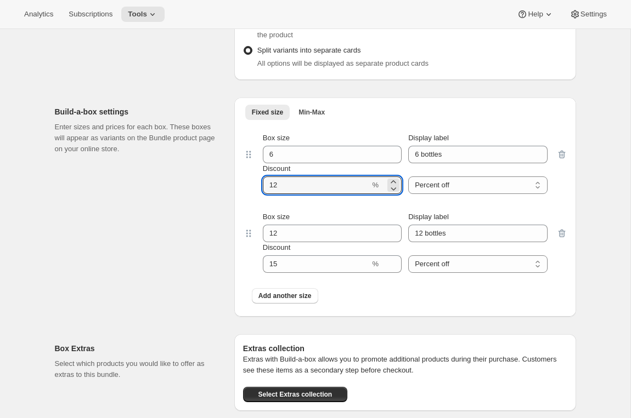
drag, startPoint x: 335, startPoint y: 190, endPoint x: 259, endPoint y: 186, distance: 75.8
click at [259, 186] on div "Box size 6 Display label 6 bottles Discount % Percent off Amount off Percent off" at bounding box center [405, 163] width 302 height 61
click at [197, 221] on div "Build-a-box settings Enter sizes and prices for each box. These boxes will appe…" at bounding box center [140, 207] width 171 height 219
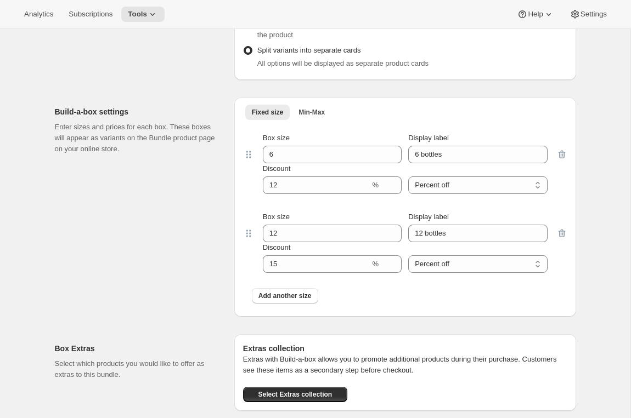
click at [204, 205] on div "Build-a-box settings Enter sizes and prices for each box. These boxes will appe…" at bounding box center [140, 207] width 171 height 219
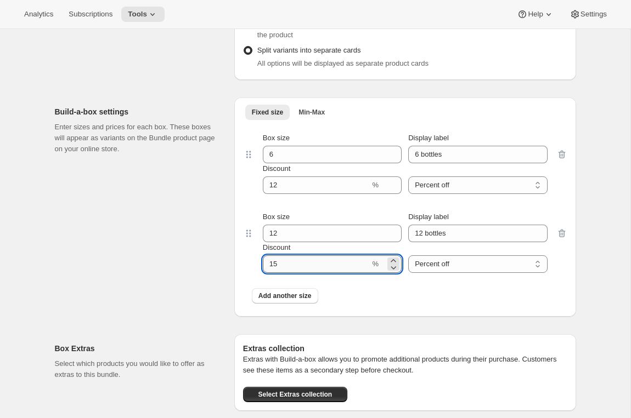
click at [284, 268] on input "Discount" at bounding box center [316, 265] width 107 height 18
click at [175, 222] on div "Build-a-box settings Enter sizes and prices for each box. These boxes will appe…" at bounding box center [140, 207] width 171 height 219
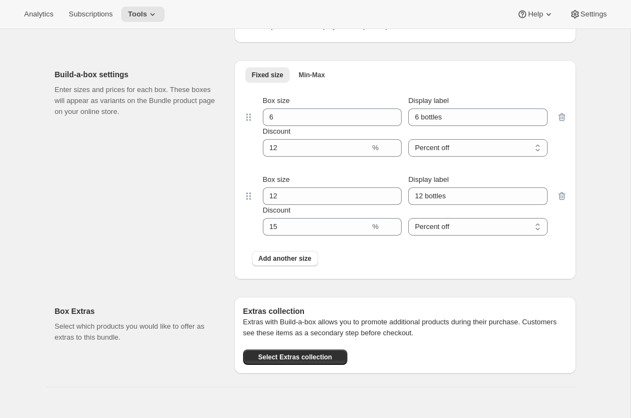
scroll to position [626, 0]
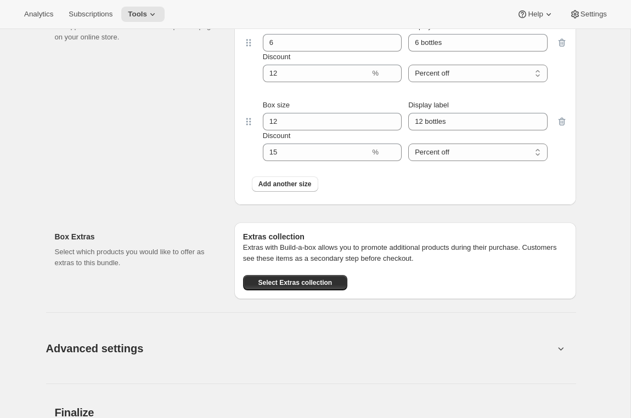
click at [404, 318] on div "Advanced settings Create Box filters Select which product filters may be select…" at bounding box center [311, 341] width 530 height 85
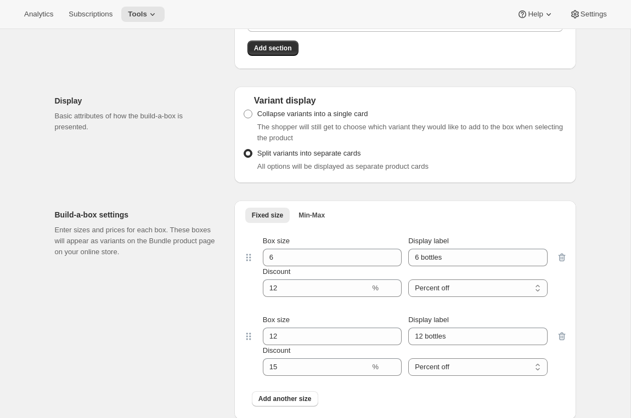
scroll to position [412, 0]
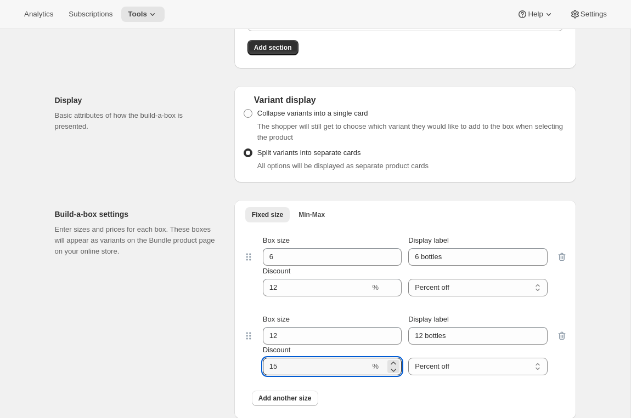
drag, startPoint x: 281, startPoint y: 366, endPoint x: 231, endPoint y: 370, distance: 50.6
click at [231, 370] on div "Build-a-box settings Enter sizes and prices for each box. These boxes will appe…" at bounding box center [315, 305] width 521 height 228
type input "17"
click at [160, 353] on div "Build-a-box settings Enter sizes and prices for each box. These boxes will appe…" at bounding box center [140, 309] width 171 height 219
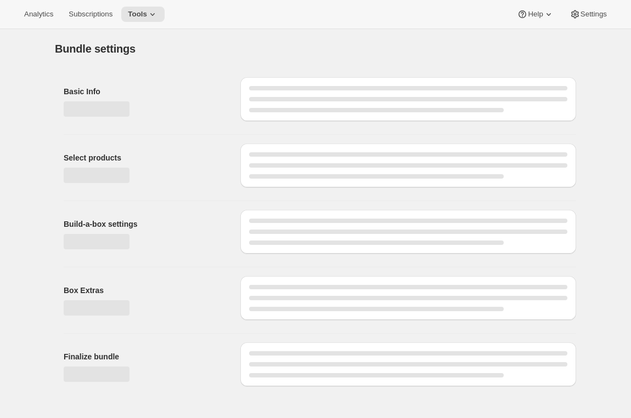
scroll to position [0, 0]
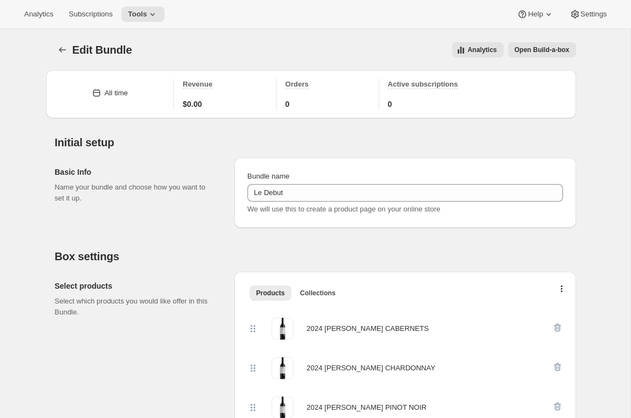
click at [210, 286] on h2 "Select products" at bounding box center [136, 286] width 162 height 11
click at [63, 47] on icon "Bundles" at bounding box center [62, 49] width 11 height 11
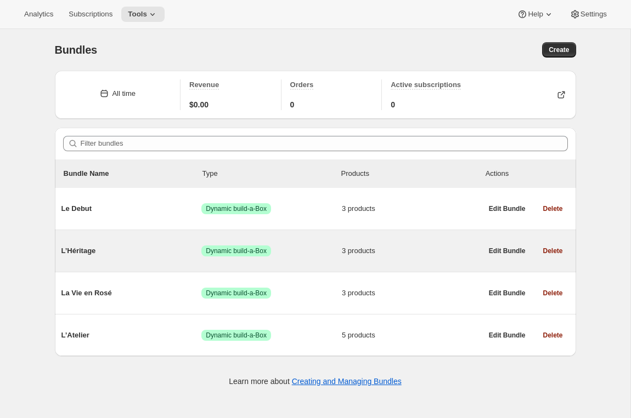
click at [132, 252] on span "L’Héritage" at bounding box center [131, 251] width 140 height 11
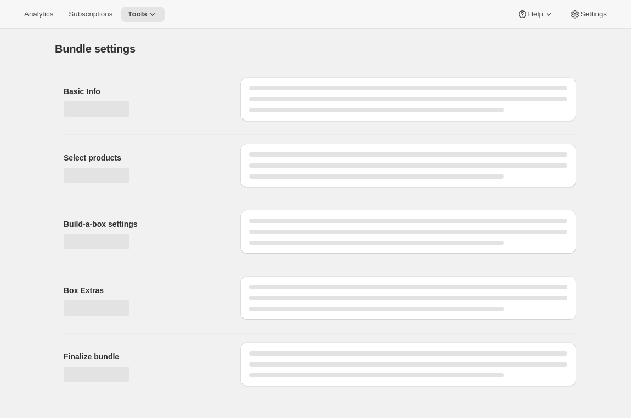
type input "L’Héritage"
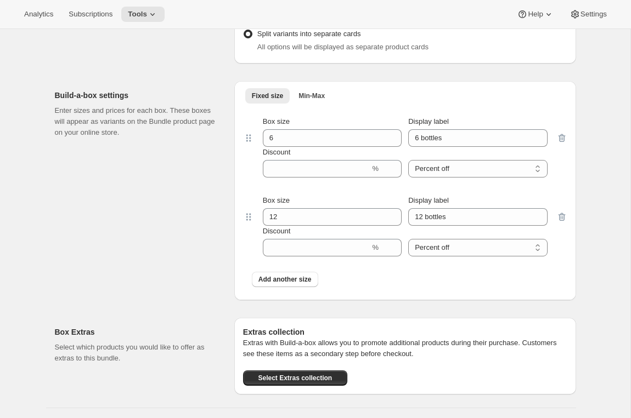
scroll to position [474, 0]
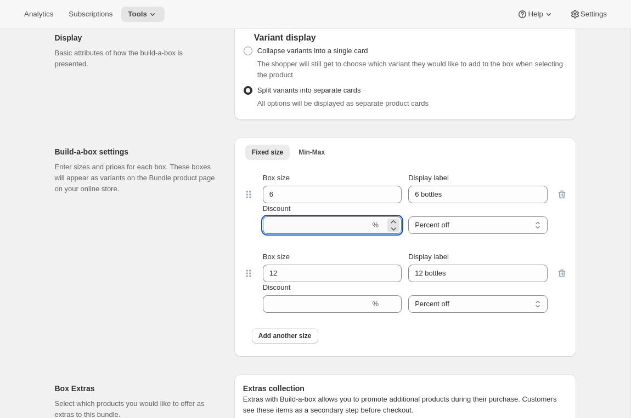
click at [336, 223] on input "Discount" at bounding box center [316, 226] width 107 height 18
type input "12"
click at [285, 246] on div "Box size 12 Display label 12 bottles Discount % Percent off Amount off Percent …" at bounding box center [405, 282] width 324 height 79
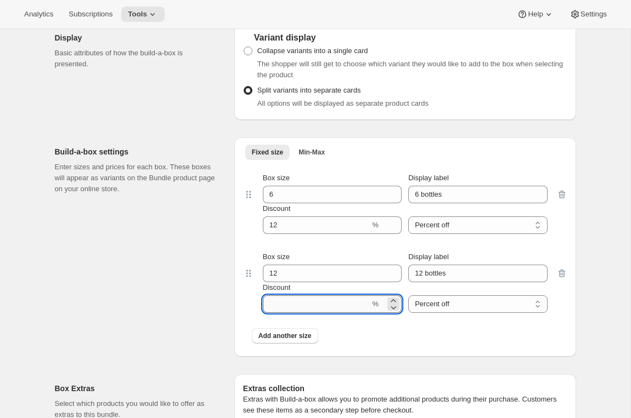
click at [287, 302] on input "Discount" at bounding box center [316, 305] width 107 height 18
type input "17"
click at [223, 286] on div "Build-a-box settings Enter sizes and prices for each box. These boxes will appe…" at bounding box center [140, 247] width 171 height 219
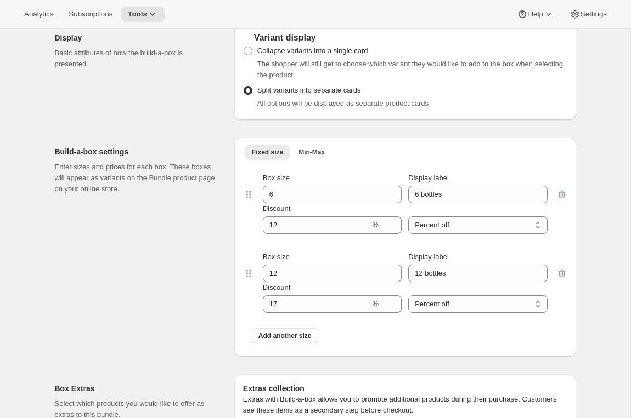
scroll to position [0, 0]
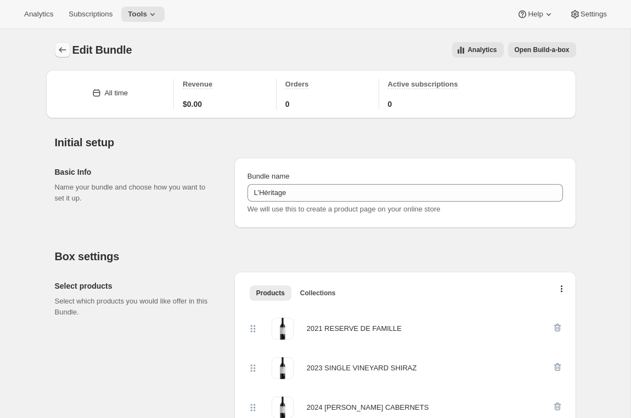
click at [60, 51] on icon "Bundles" at bounding box center [62, 49] width 11 height 11
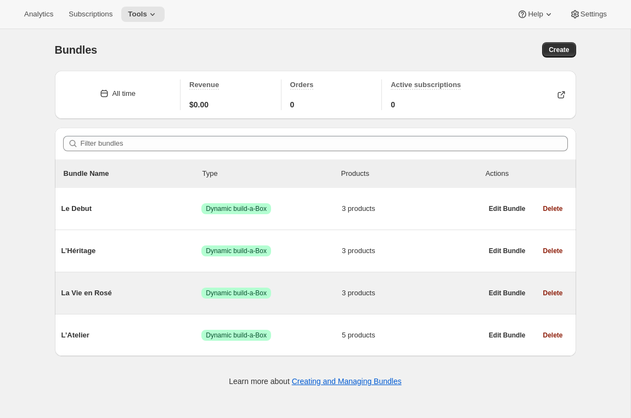
click at [172, 302] on div "La Vie en Rosé Success Dynamic build-a-Box 3 products" at bounding box center [271, 293] width 421 height 29
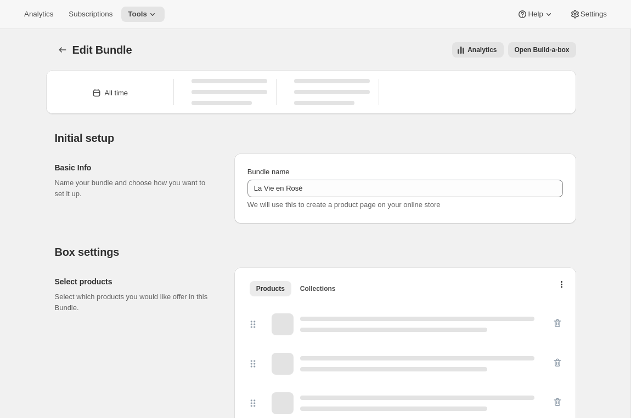
type input "La Vie en Rosé"
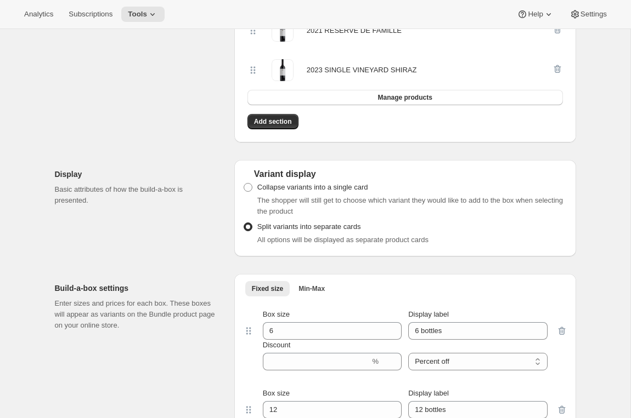
scroll to position [357, 0]
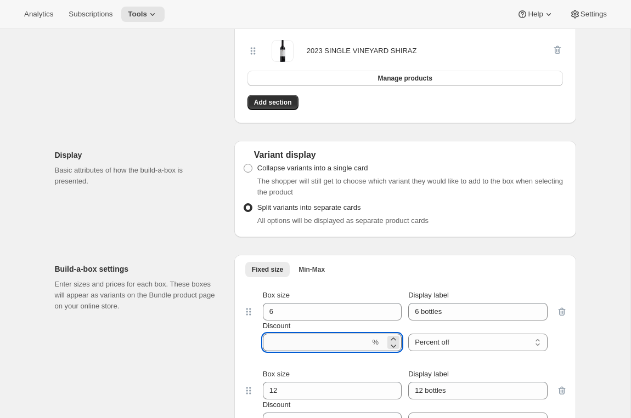
click at [282, 339] on input "Discount" at bounding box center [316, 343] width 107 height 18
type input "12"
click at [220, 363] on div "Build-a-box settings Enter sizes and prices for each box. These boxes will appe…" at bounding box center [140, 364] width 171 height 219
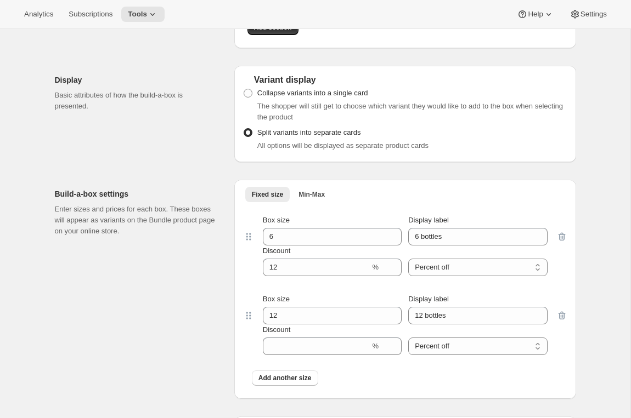
scroll to position [433, 0]
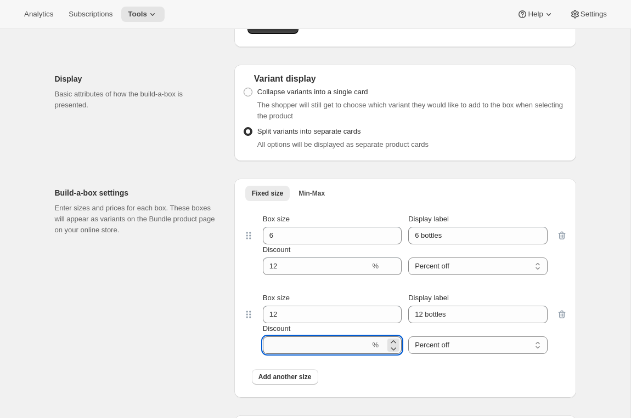
click at [291, 344] on input "Discount" at bounding box center [316, 346] width 107 height 18
type input "17"
click at [202, 293] on div "Build-a-box settings Enter sizes and prices for each box. These boxes will appe…" at bounding box center [140, 288] width 171 height 219
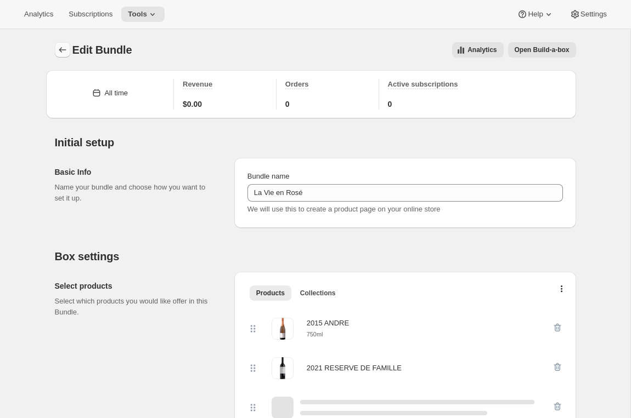
click at [65, 48] on icon "Bundles" at bounding box center [62, 49] width 11 height 11
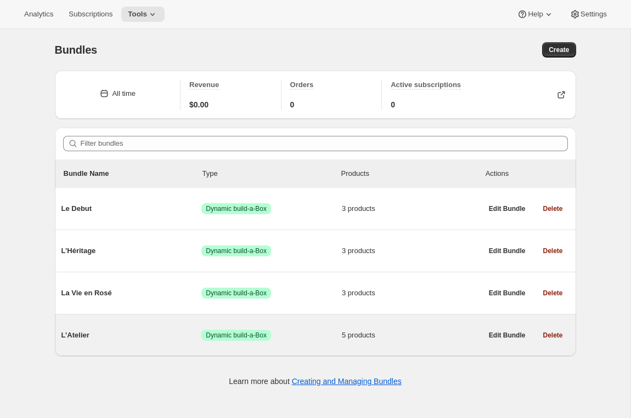
click at [168, 336] on span "L’Atelier" at bounding box center [131, 335] width 140 height 11
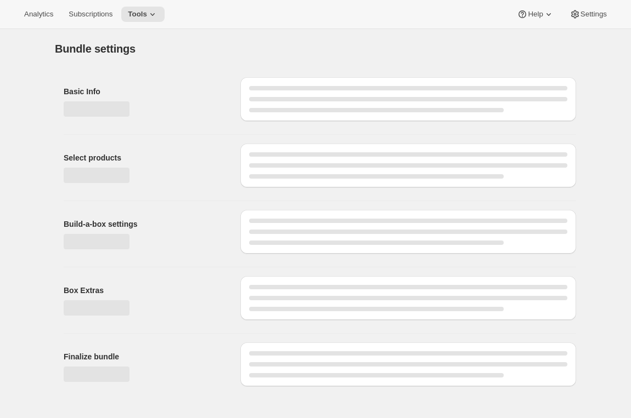
type input "L’Atelier"
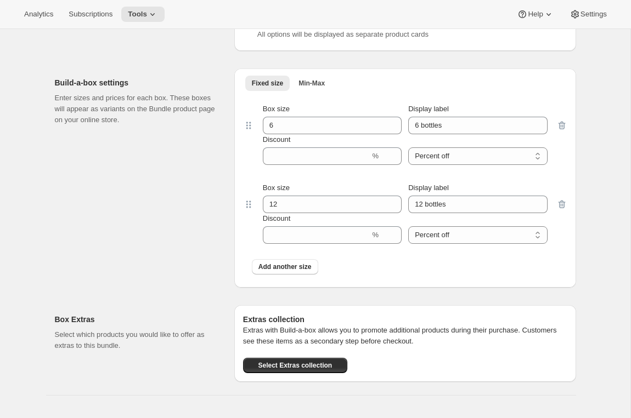
scroll to position [639, 0]
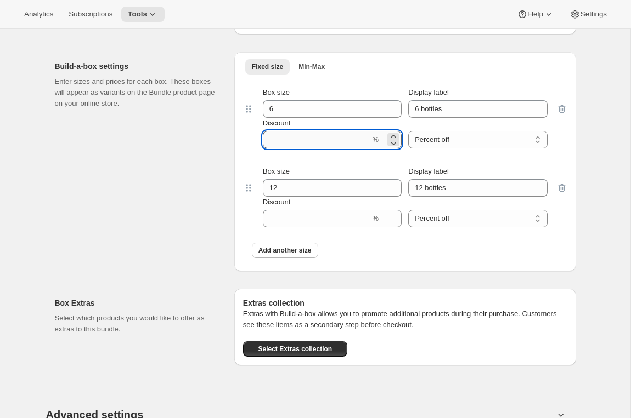
click at [287, 138] on input "Discount" at bounding box center [316, 140] width 107 height 18
type input "12"
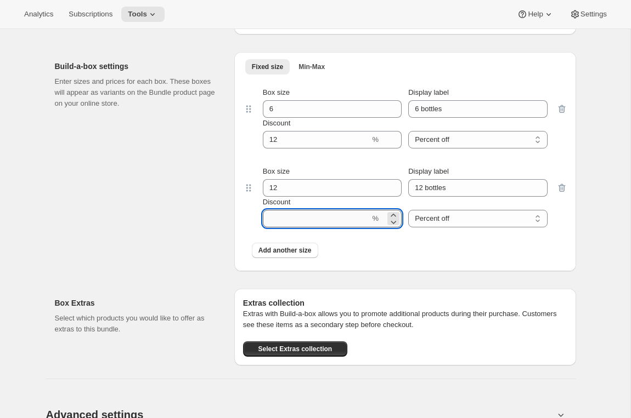
click at [272, 223] on input "Discount" at bounding box center [316, 219] width 107 height 18
type input "17"
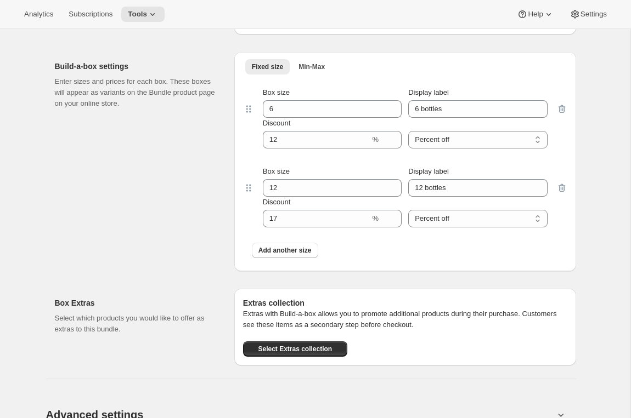
scroll to position [0, 0]
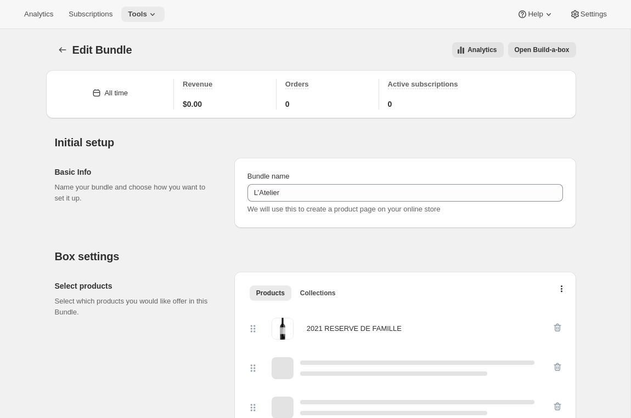
click at [147, 13] on span "Tools" at bounding box center [137, 14] width 19 height 9
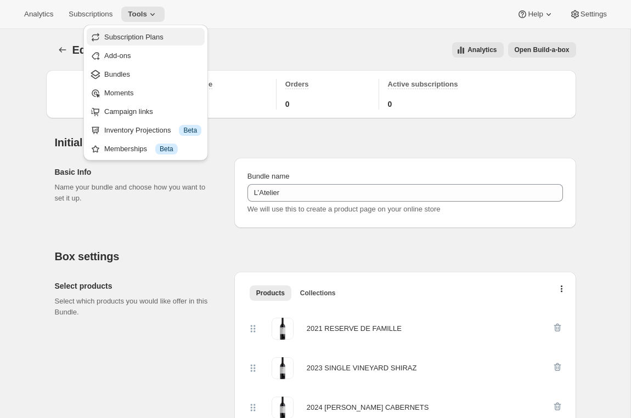
click at [147, 41] on span "Subscription Plans" at bounding box center [152, 37] width 97 height 11
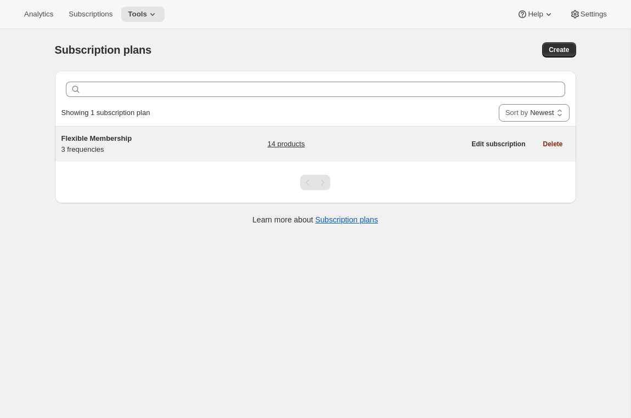
click at [188, 144] on div "Flexible Membership 3 frequencies" at bounding box center [129, 144] width 137 height 22
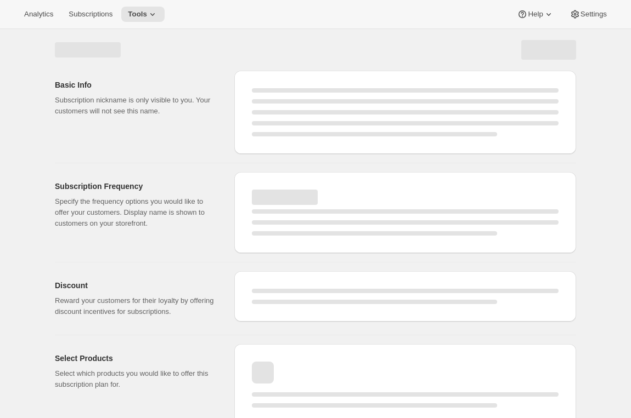
select select "WEEK"
select select "MONTH"
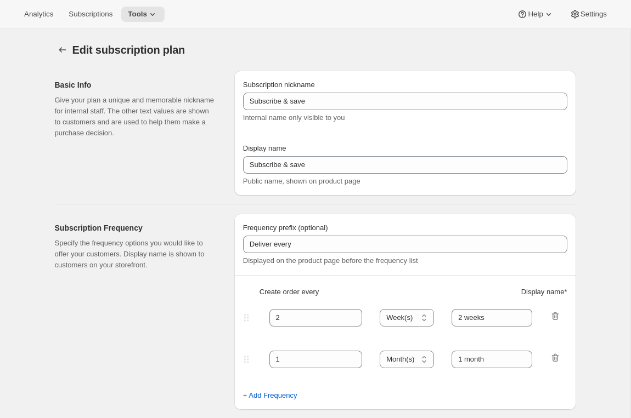
type input "Flexible Membership"
type input "Delivered"
type input "3"
select select "MONTH"
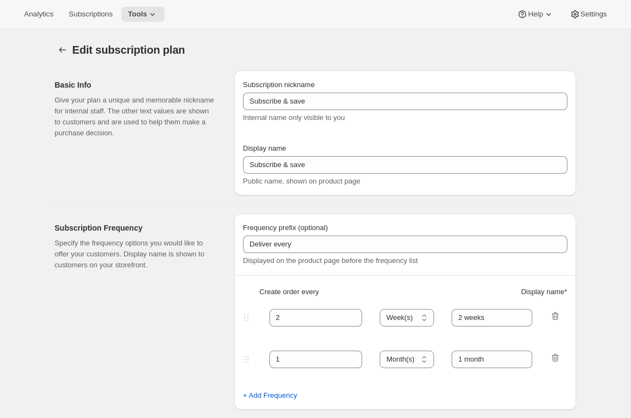
type input "Quarterly"
type input "6"
type input "Every 6 months"
select select "MONTH"
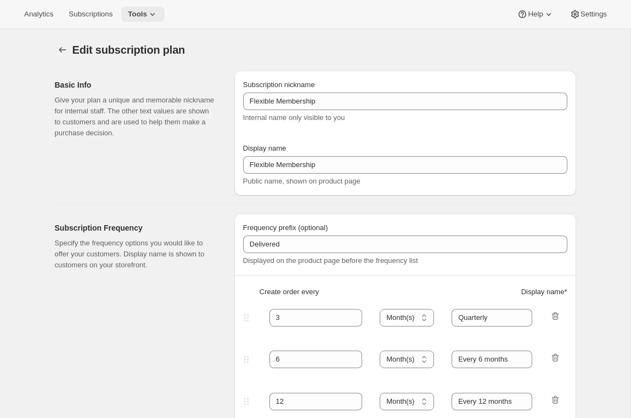
click at [152, 7] on button "Tools" at bounding box center [142, 14] width 43 height 15
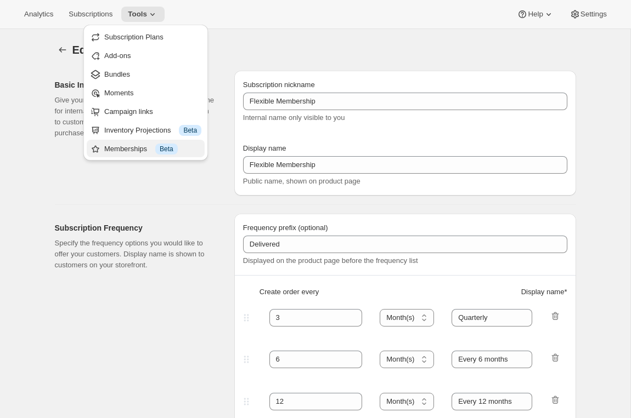
click at [115, 151] on div "Memberships Info Beta" at bounding box center [152, 149] width 97 height 11
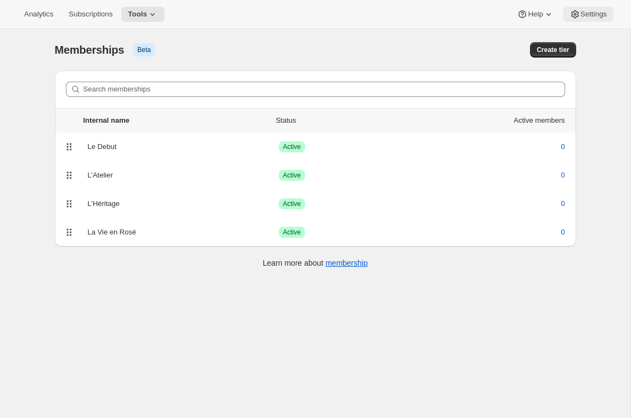
click at [597, 16] on span "Settings" at bounding box center [593, 14] width 26 height 9
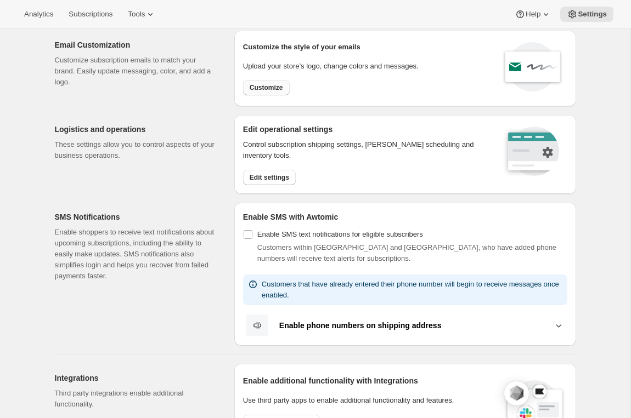
scroll to position [29, 0]
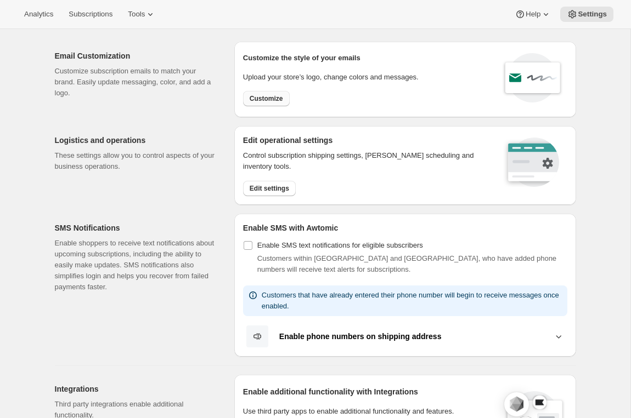
click at [253, 101] on span "Customize" at bounding box center [266, 98] width 33 height 9
select select "subscriptionMessage"
select select "5"
select select "15"
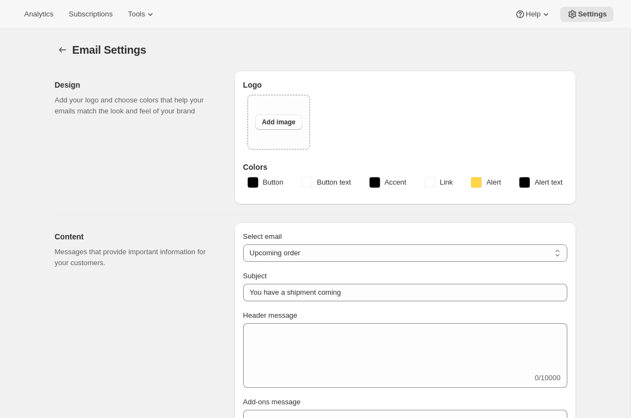
type input "[PERSON_NAME]"
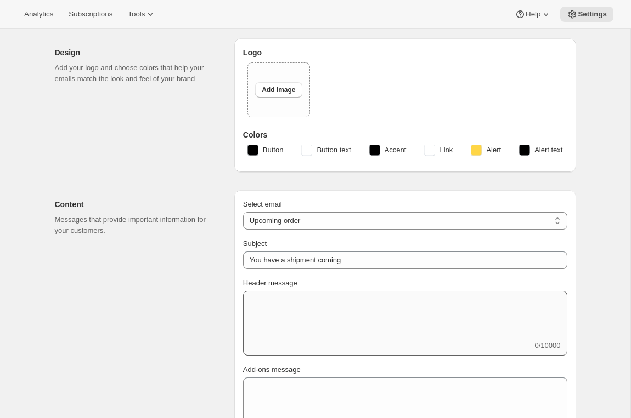
scroll to position [33, 0]
click at [327, 215] on select "New subscription Upcoming order Failed payment Delayed subscription (inventory …" at bounding box center [405, 221] width 324 height 18
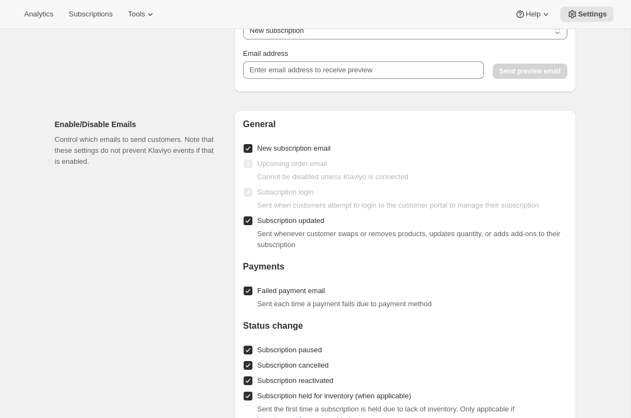
scroll to position [898, 0]
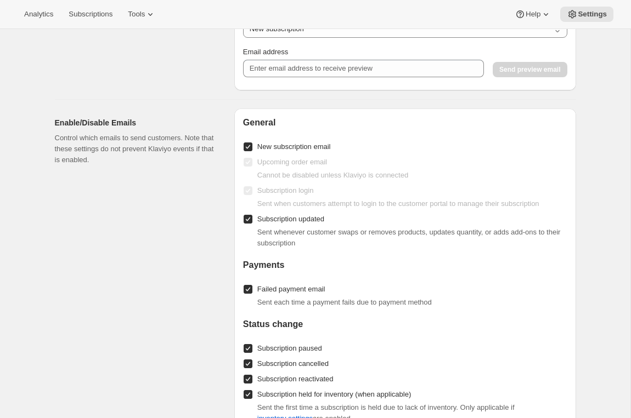
drag, startPoint x: 354, startPoint y: 149, endPoint x: 268, endPoint y: 154, distance: 86.3
click at [268, 154] on div "General New subscription email Upcoming order email Cannot be disabled unless K…" at bounding box center [405, 315] width 324 height 397
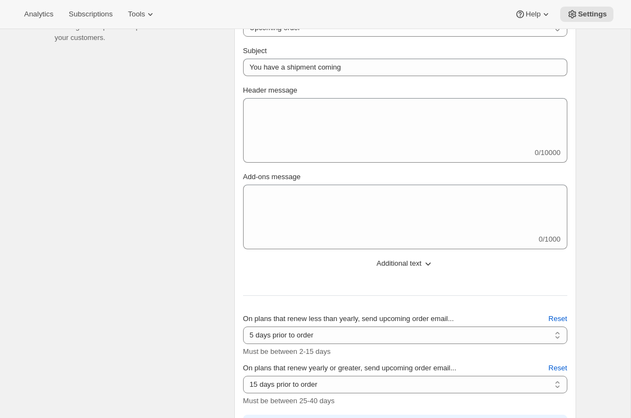
scroll to position [0, 0]
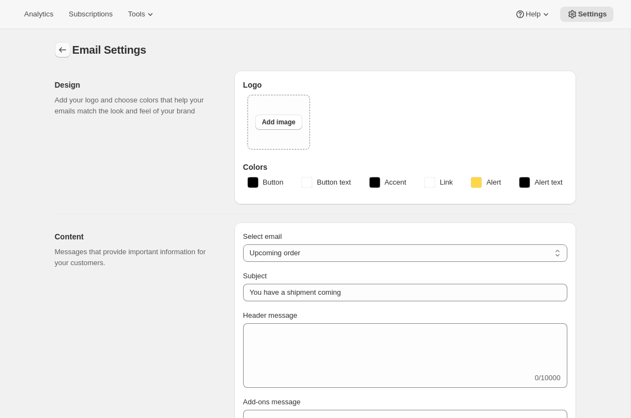
click at [63, 53] on icon "Settings" at bounding box center [62, 49] width 11 height 11
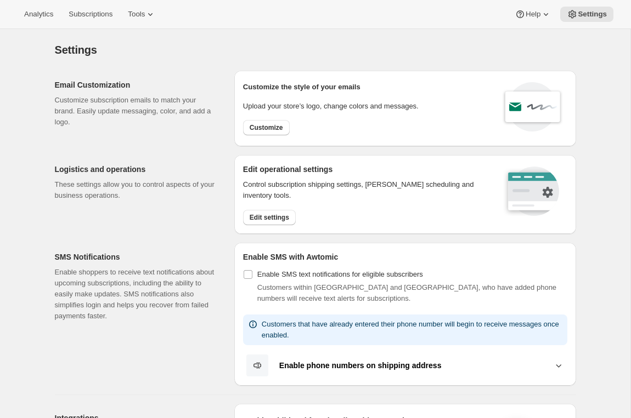
scroll to position [122, 0]
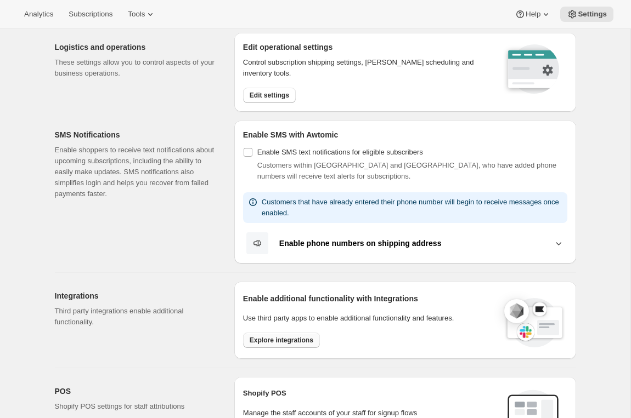
click at [293, 336] on span "Explore integrations" at bounding box center [282, 340] width 64 height 9
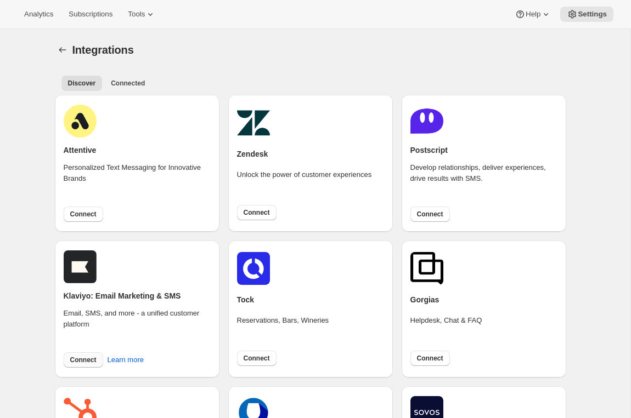
click at [91, 360] on span "Connect" at bounding box center [83, 360] width 26 height 9
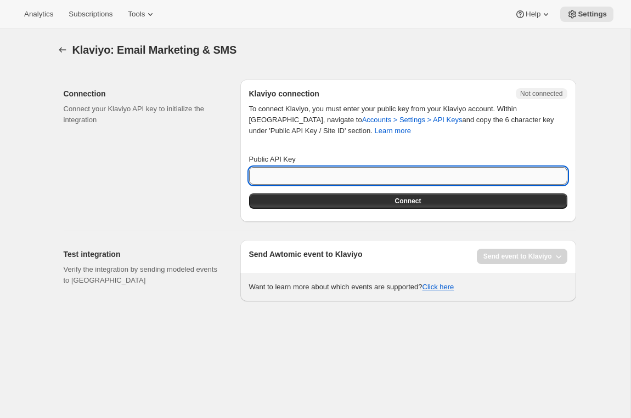
click at [305, 176] on input "Public API Key" at bounding box center [408, 176] width 318 height 18
click at [152, 185] on div "Connection Connect your Klaviyo API key to initialize the integration" at bounding box center [148, 151] width 168 height 143
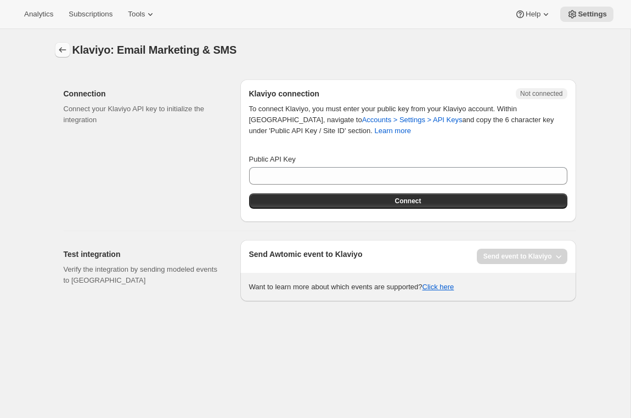
click at [60, 53] on icon "button" at bounding box center [62, 49] width 11 height 11
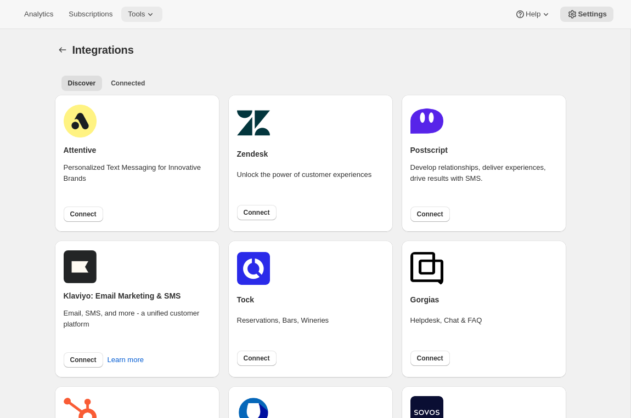
click at [156, 12] on icon at bounding box center [150, 14] width 11 height 11
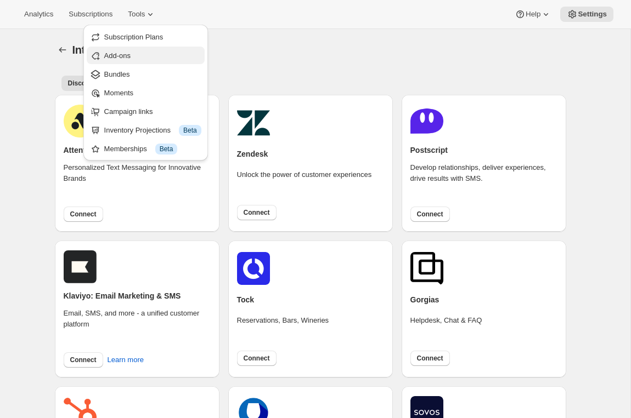
click at [148, 61] on button "Add-ons" at bounding box center [146, 56] width 118 height 18
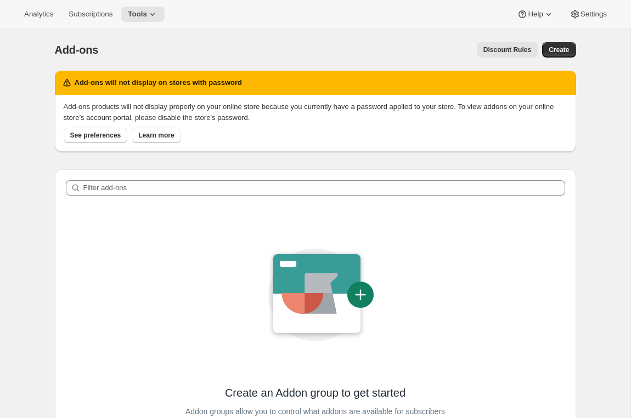
scroll to position [131, 0]
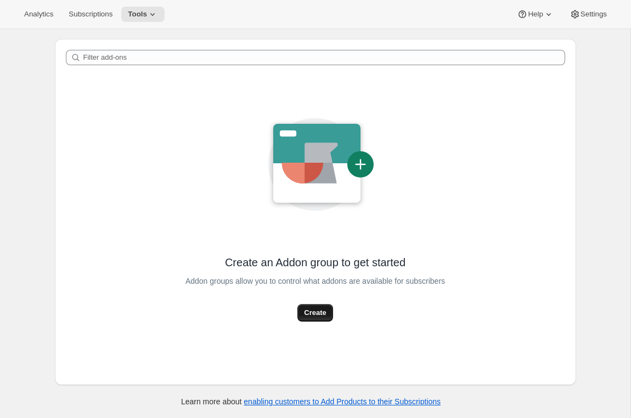
click at [308, 314] on span "Create" at bounding box center [315, 313] width 22 height 11
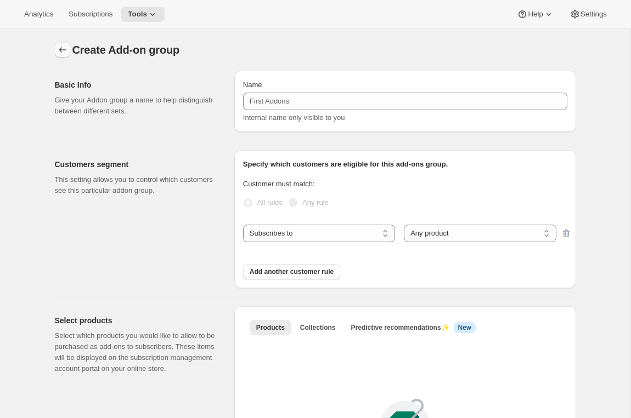
click at [60, 47] on icon "Addon groups" at bounding box center [62, 49] width 11 height 11
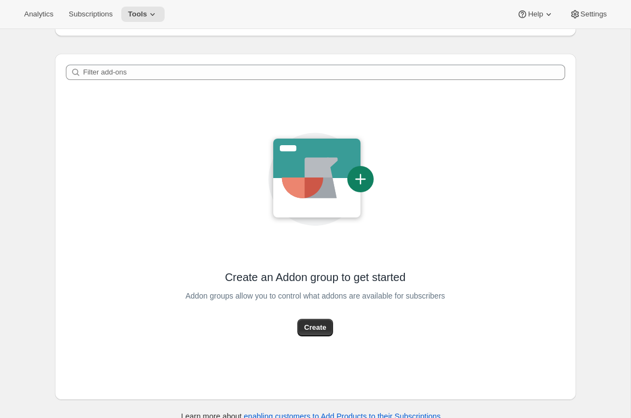
scroll to position [119, 0]
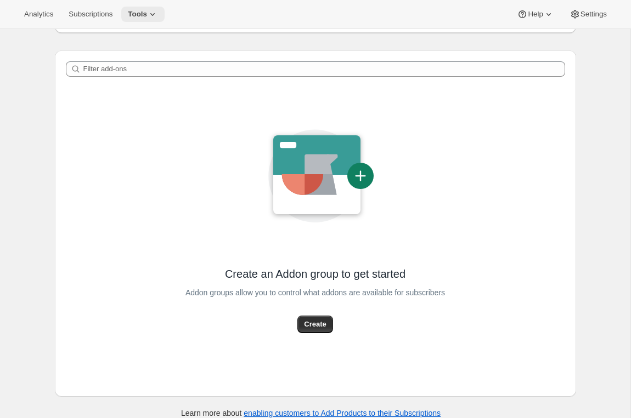
click at [147, 13] on span "Tools" at bounding box center [137, 14] width 19 height 9
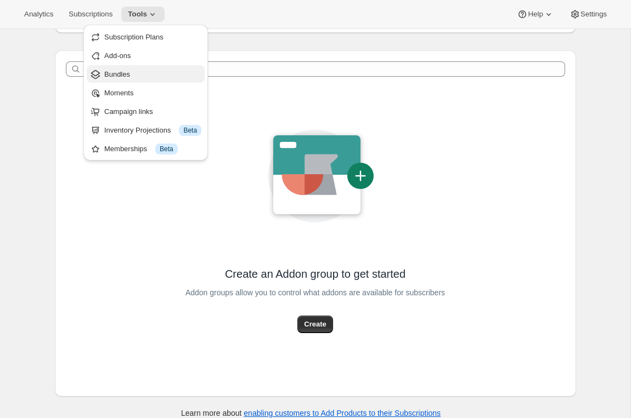
click at [130, 75] on span "Bundles" at bounding box center [117, 74] width 26 height 8
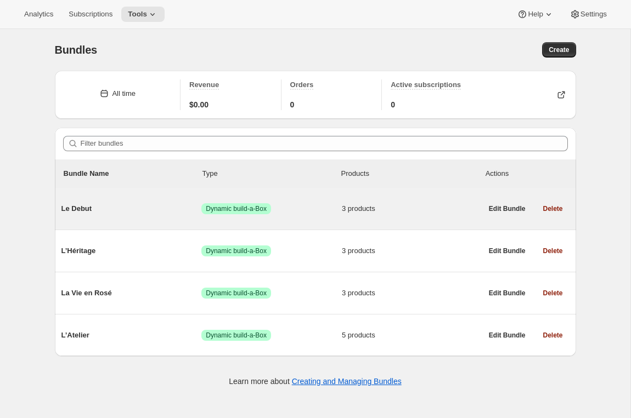
click at [123, 214] on div "Le Debut Success Dynamic build-a-Box 3 products" at bounding box center [271, 208] width 421 height 11
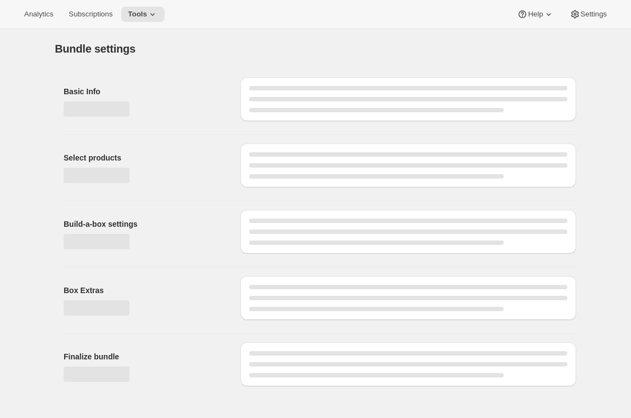
type input "Le Debut"
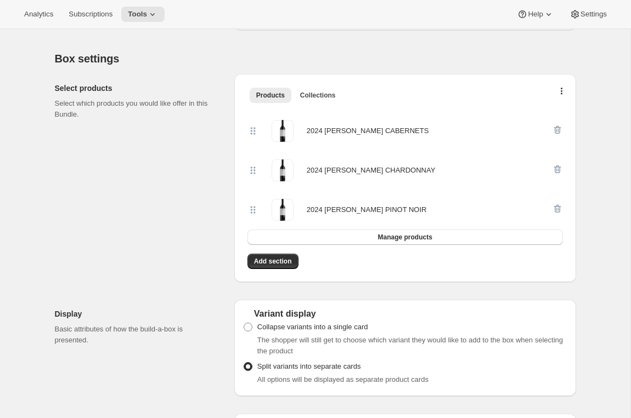
scroll to position [102, 0]
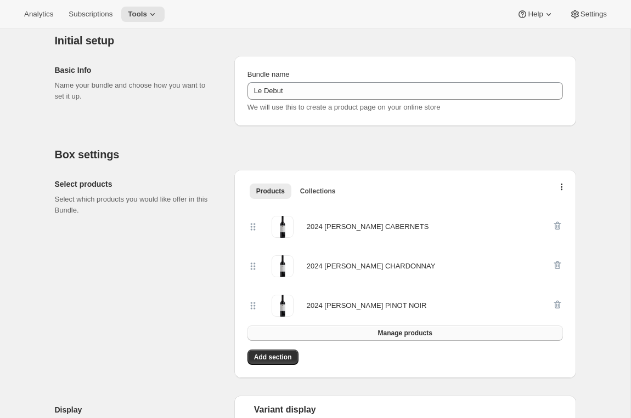
click at [390, 332] on span "Manage products" at bounding box center [404, 333] width 54 height 9
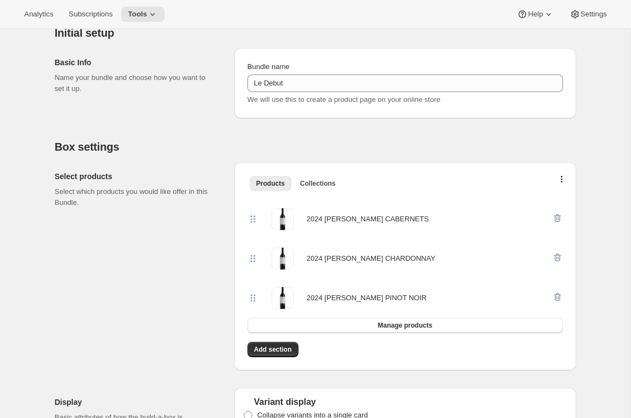
scroll to position [0, 0]
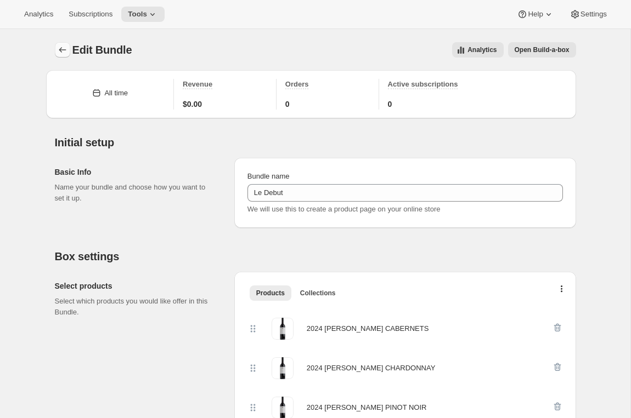
click at [56, 53] on button "Bundles" at bounding box center [62, 49] width 15 height 15
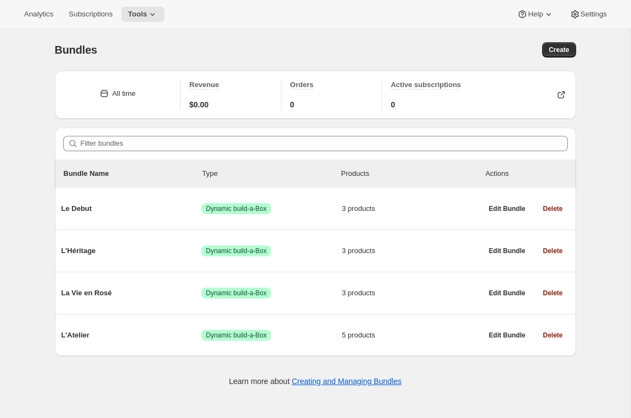
scroll to position [29, 0]
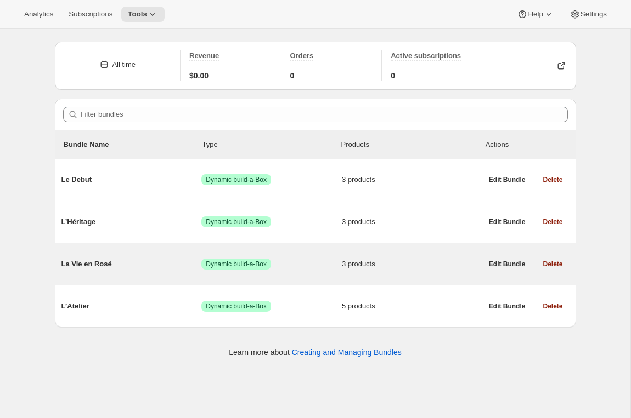
click at [134, 258] on div "La Vie en Rosé Success Dynamic build-a-Box 3 products" at bounding box center [271, 264] width 421 height 29
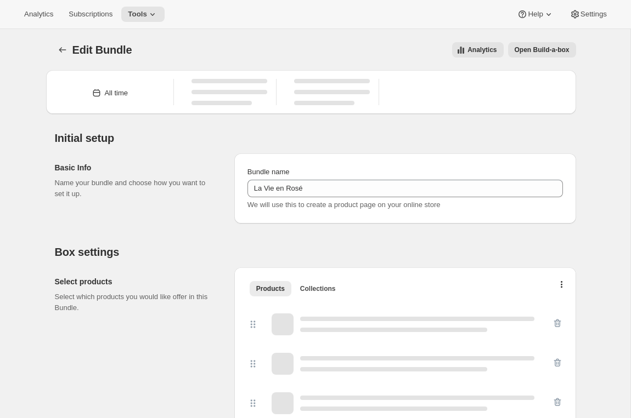
type input "La Vie en Rosé"
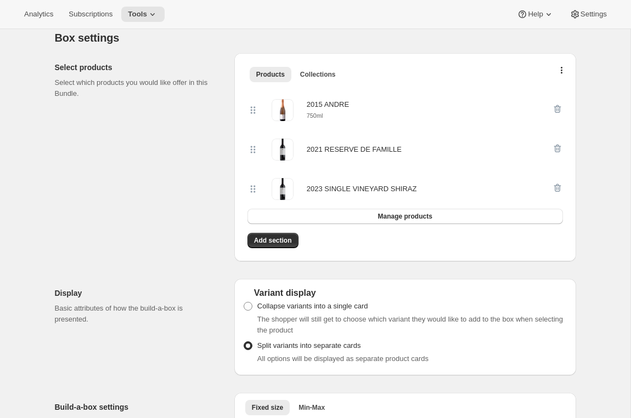
scroll to position [214, 0]
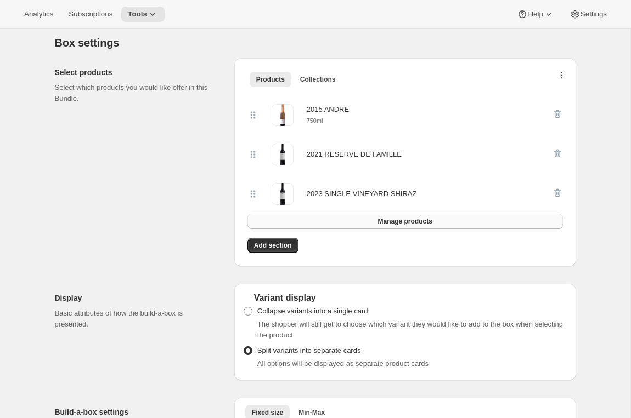
click at [383, 225] on span "Manage products" at bounding box center [404, 221] width 54 height 9
click at [556, 155] on icon "button" at bounding box center [557, 153] width 11 height 11
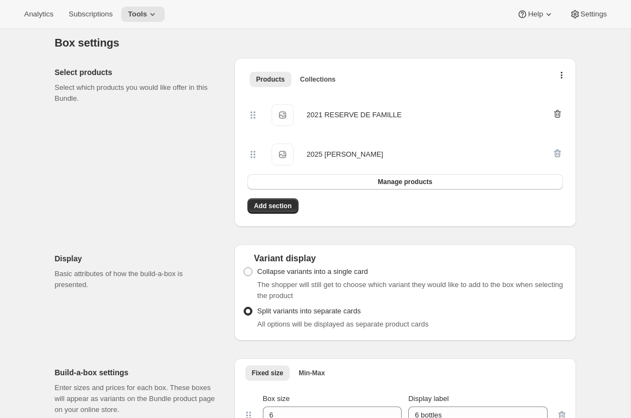
click at [554, 111] on icon "button" at bounding box center [556, 114] width 7 height 8
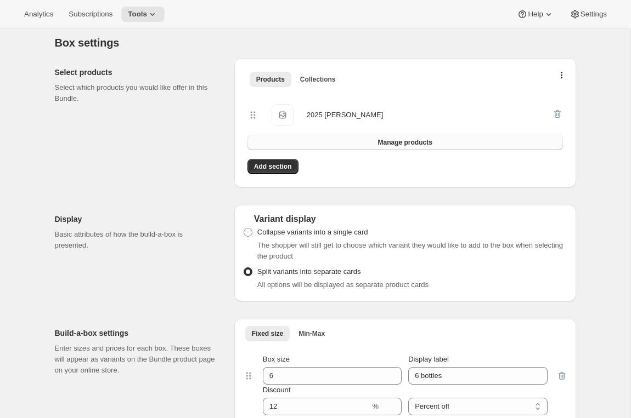
click at [409, 142] on span "Manage products" at bounding box center [404, 142] width 54 height 9
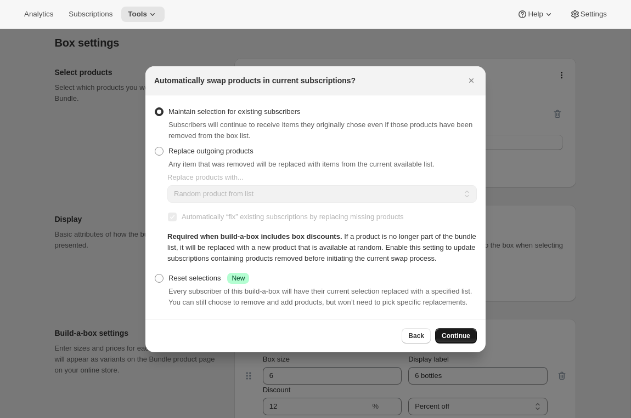
click at [459, 341] on span "Continue" at bounding box center [456, 336] width 29 height 9
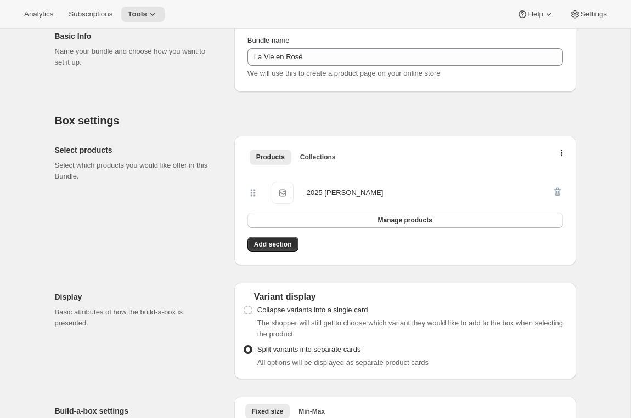
scroll to position [0, 0]
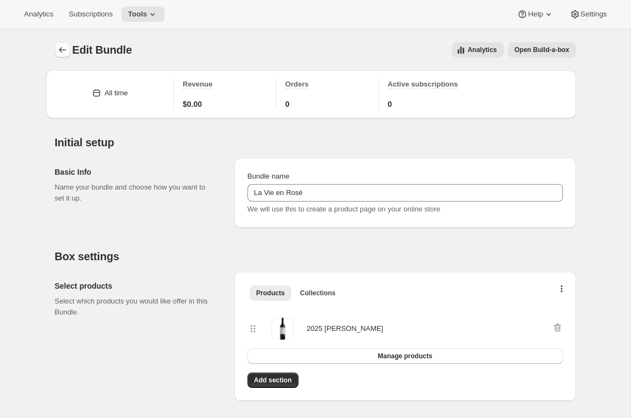
click at [61, 50] on icon "Bundles" at bounding box center [62, 49] width 11 height 11
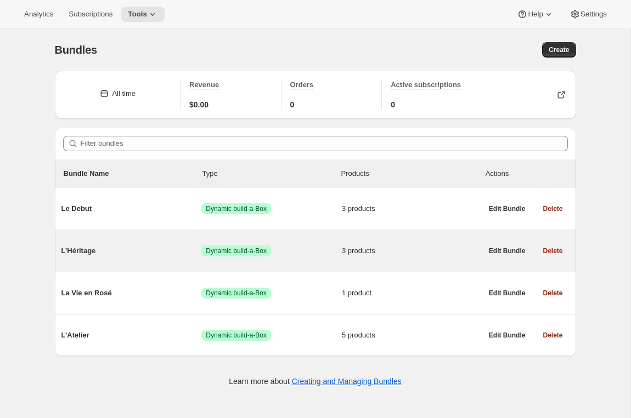
click at [178, 251] on span "L’Héritage" at bounding box center [131, 251] width 140 height 11
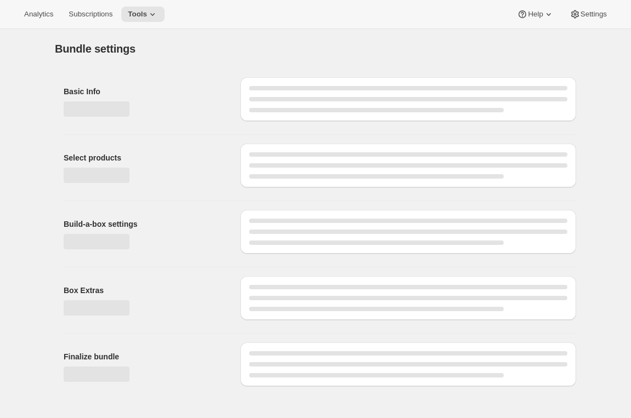
type input "L’Héritage"
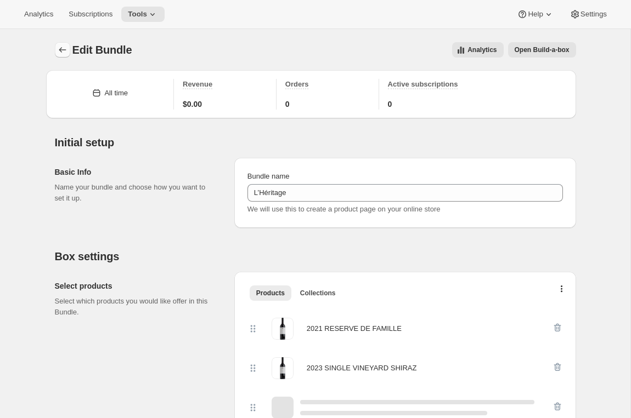
click at [58, 50] on icon "Bundles" at bounding box center [62, 49] width 11 height 11
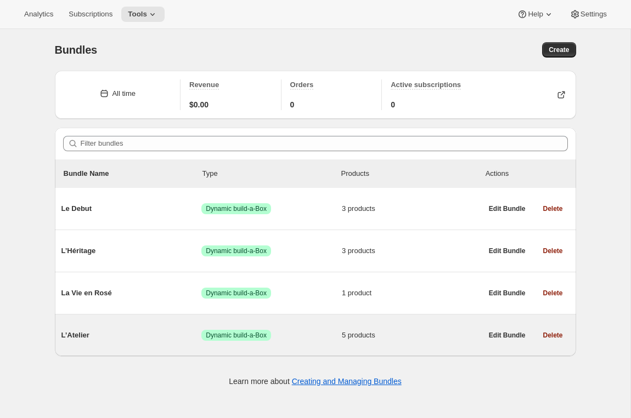
click at [143, 352] on div "L’Atelier Success Dynamic build-a-Box 5 products Edit Bundle Delete" at bounding box center [315, 336] width 521 height 42
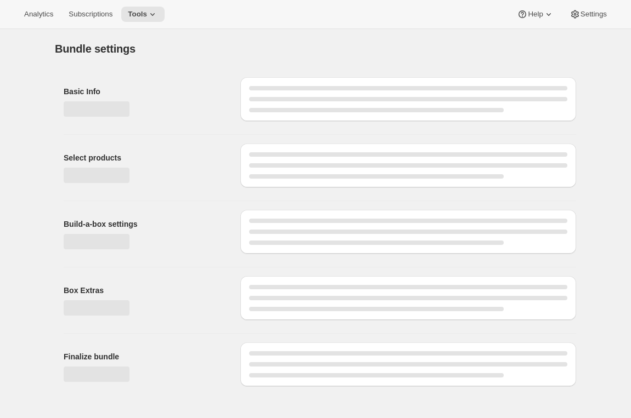
type input "L’Atelier"
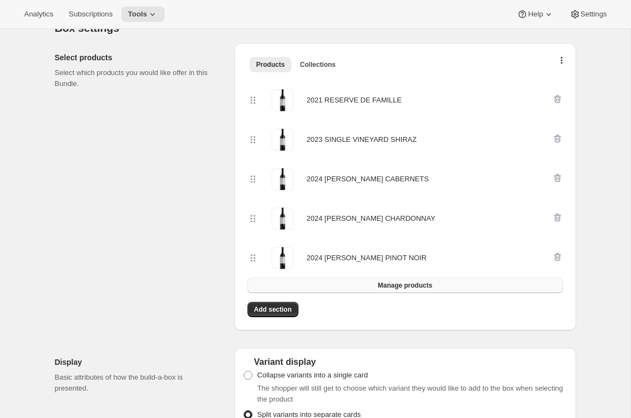
scroll to position [226, 0]
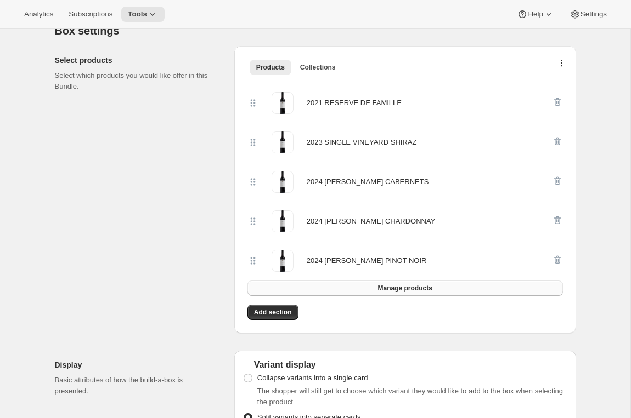
click at [360, 286] on button "Manage products" at bounding box center [404, 288] width 315 height 15
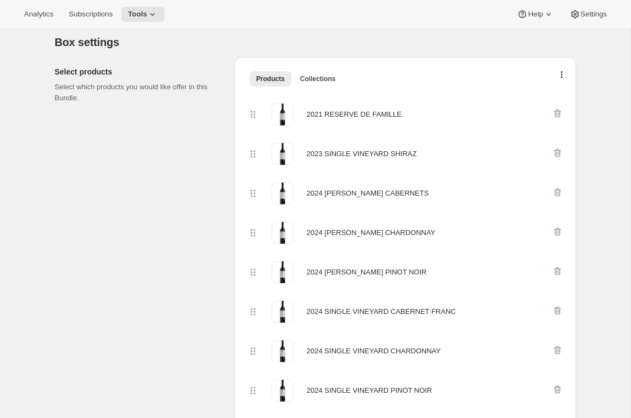
scroll to position [0, 0]
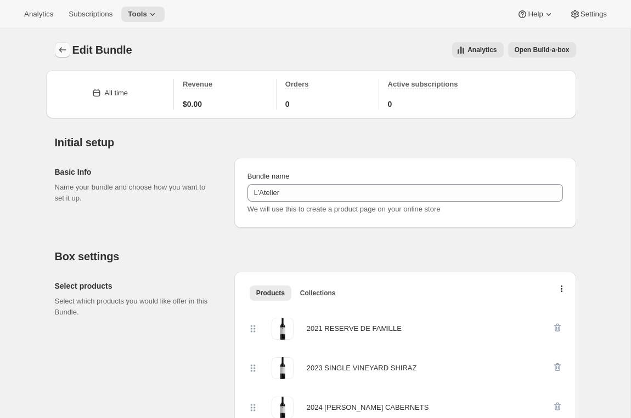
click at [58, 47] on icon "Bundles" at bounding box center [62, 49] width 11 height 11
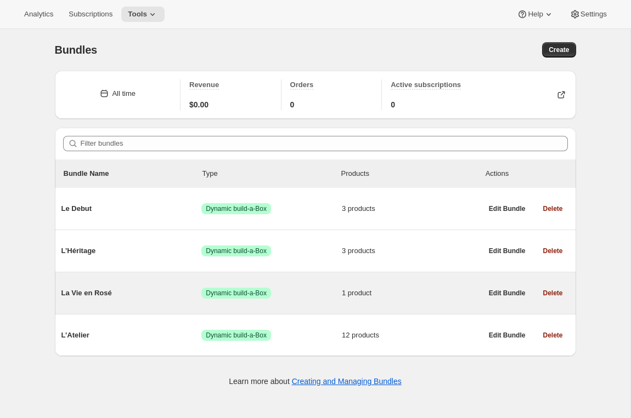
click at [132, 296] on span "La Vie en Rosé" at bounding box center [131, 293] width 140 height 11
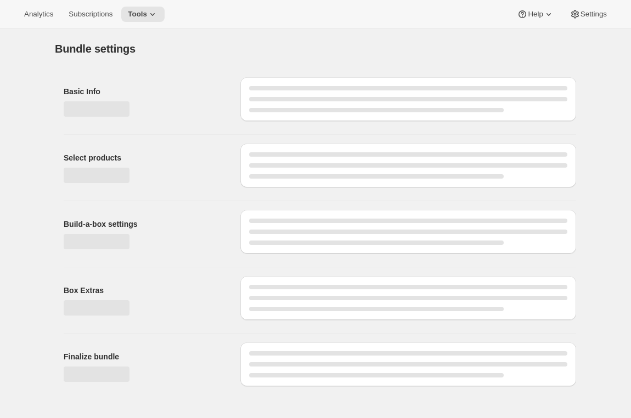
type input "La Vie en Rosé"
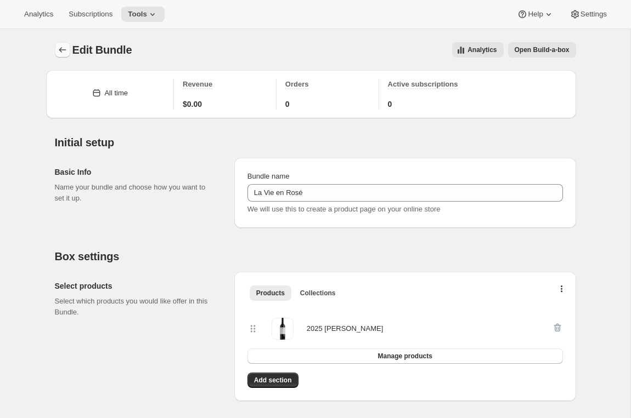
click at [65, 49] on icon "Bundles" at bounding box center [62, 49] width 11 height 11
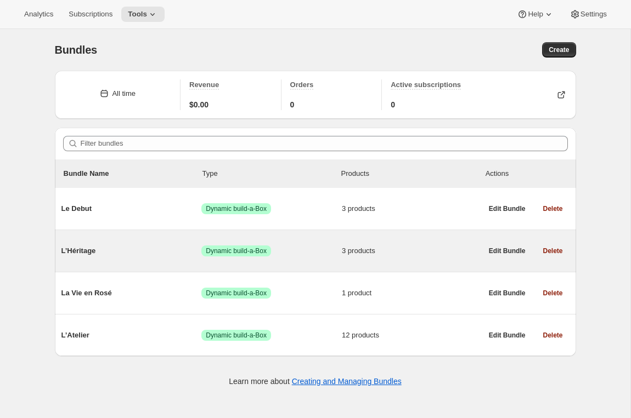
click at [134, 241] on div "L’Héritage Success Dynamic build-a-Box 3 products" at bounding box center [271, 251] width 421 height 29
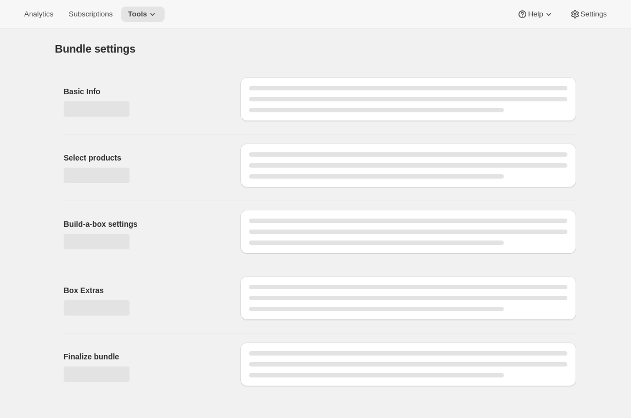
type input "L’Héritage"
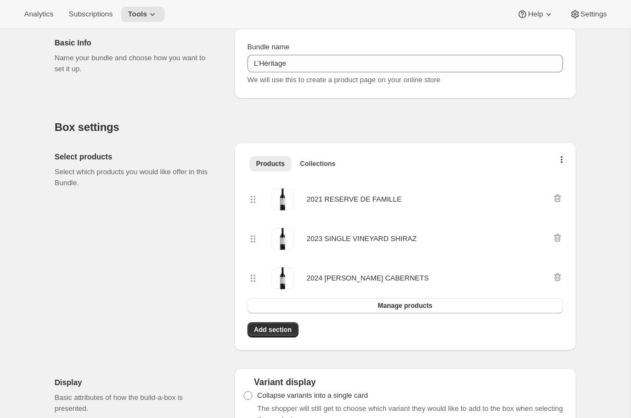
scroll to position [166, 0]
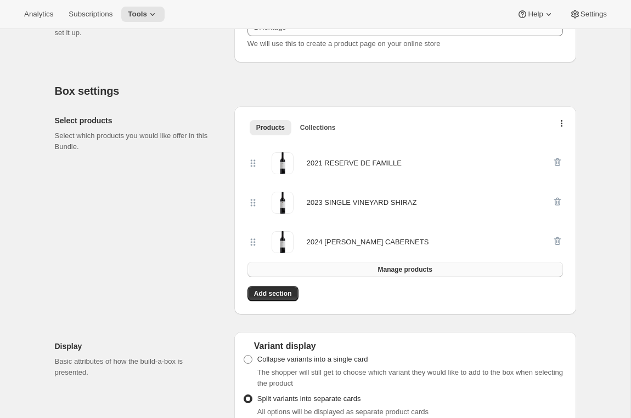
click at [380, 273] on span "Manage products" at bounding box center [404, 269] width 54 height 9
